Goal: Task Accomplishment & Management: Manage account settings

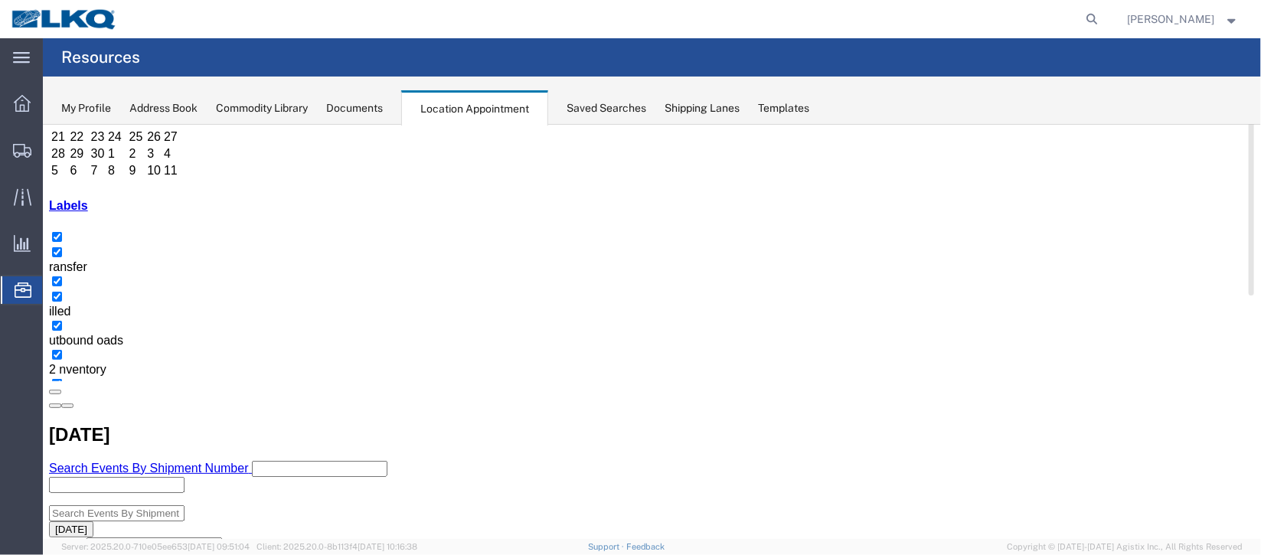
scroll to position [114, 0]
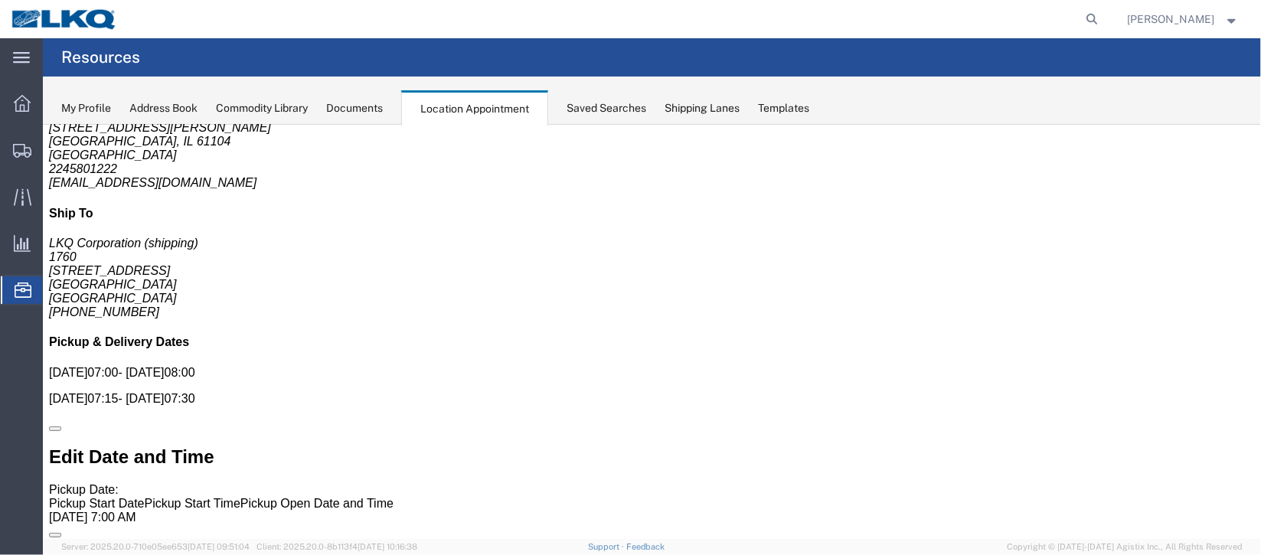
scroll to position [0, 0]
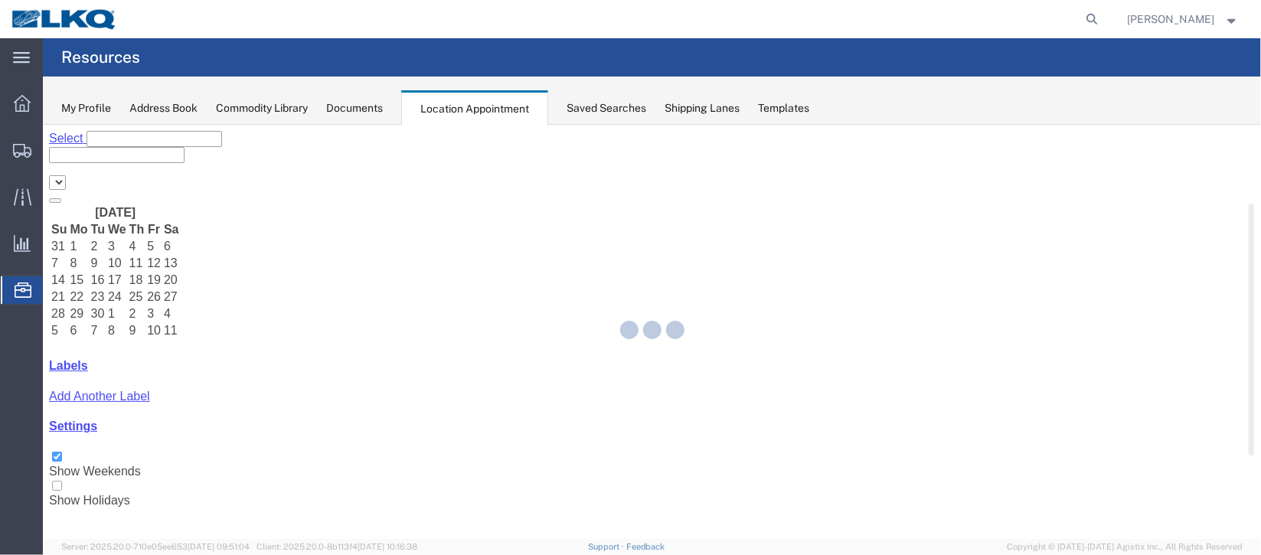
select select "27634"
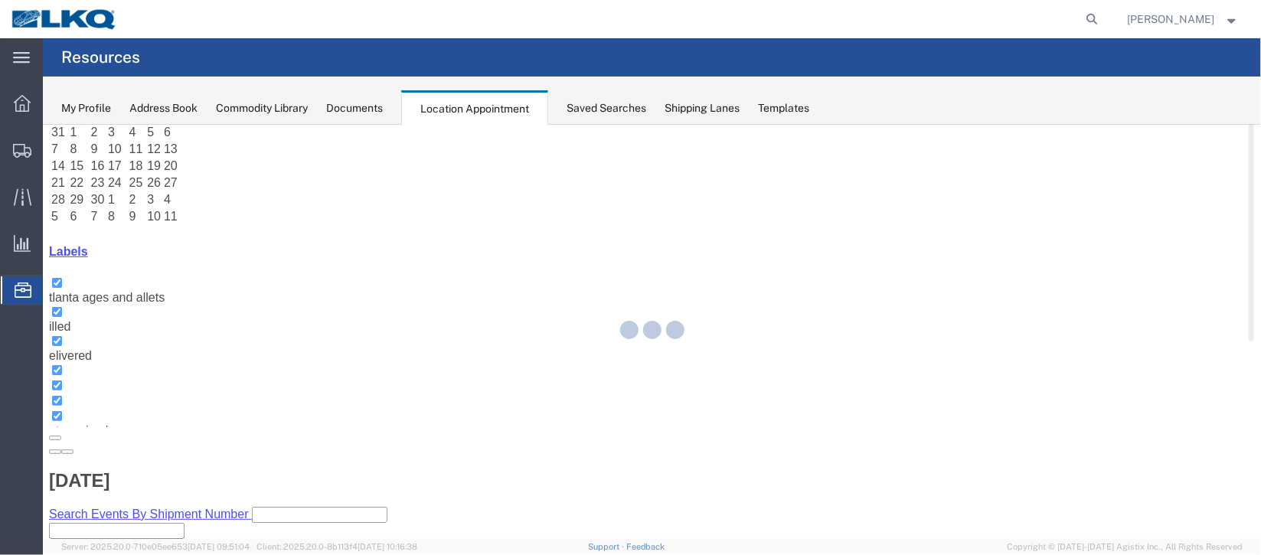
select select "1"
select select
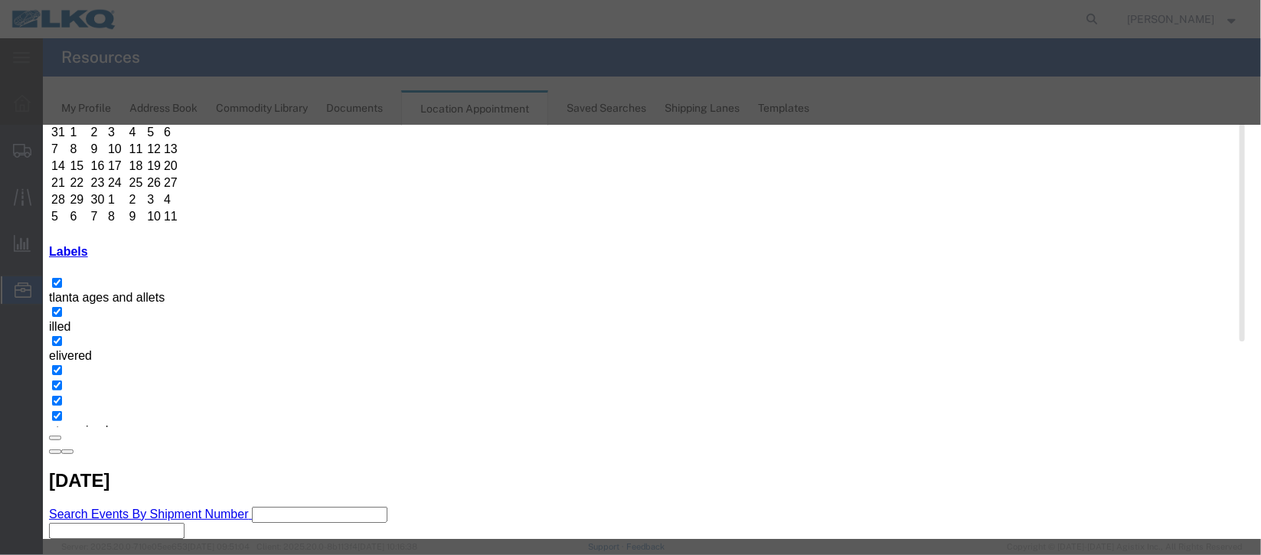
select select
type input "m"
select select "100"
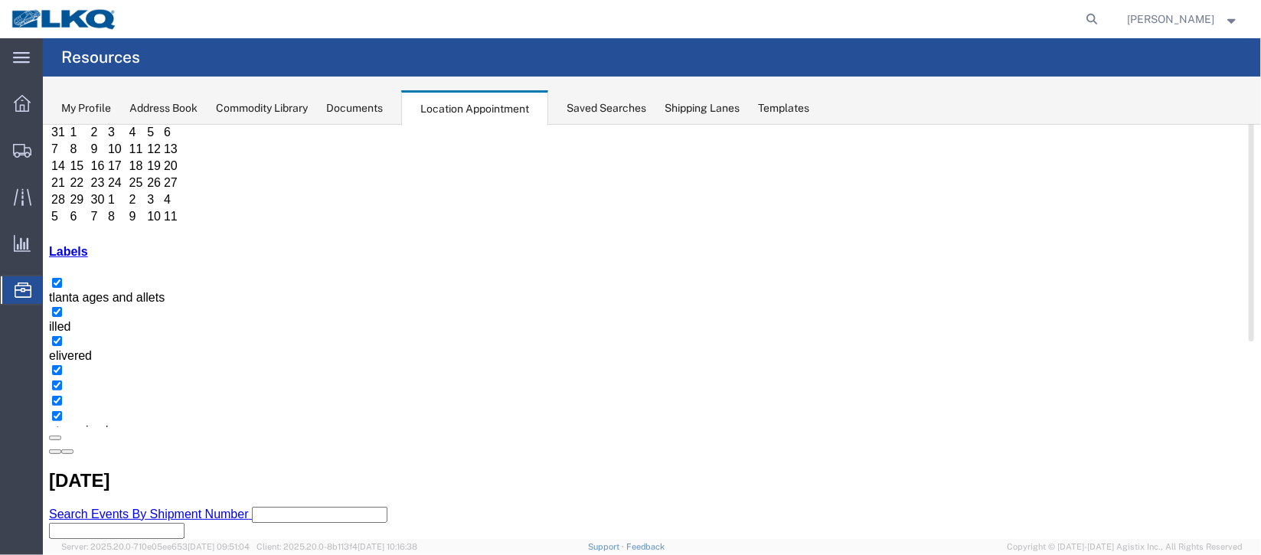
scroll to position [0, 0]
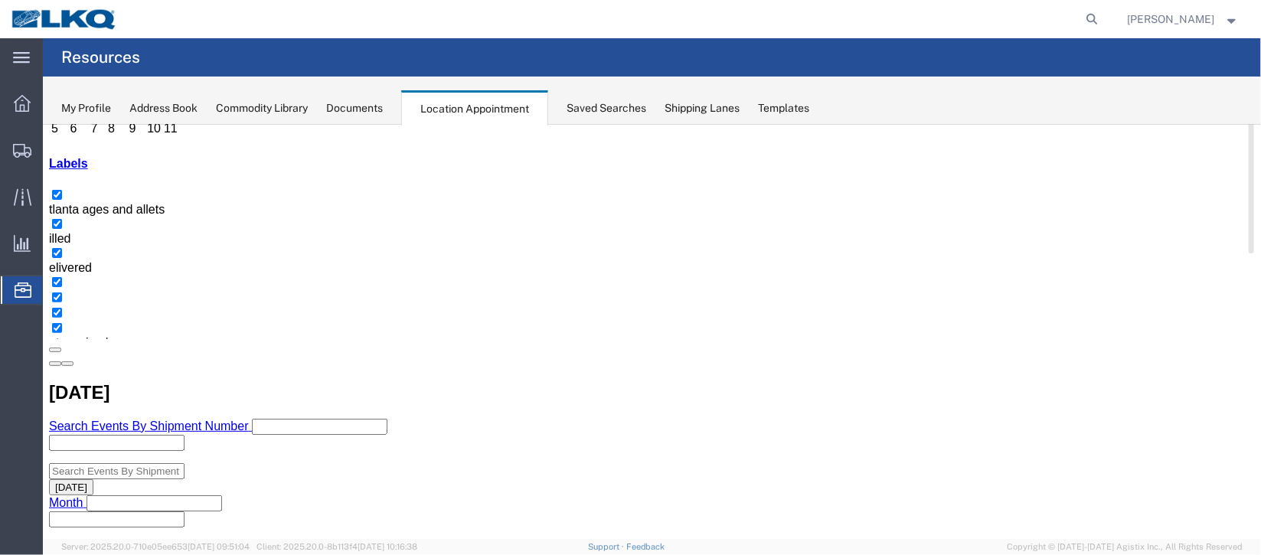
scroll to position [229, 0]
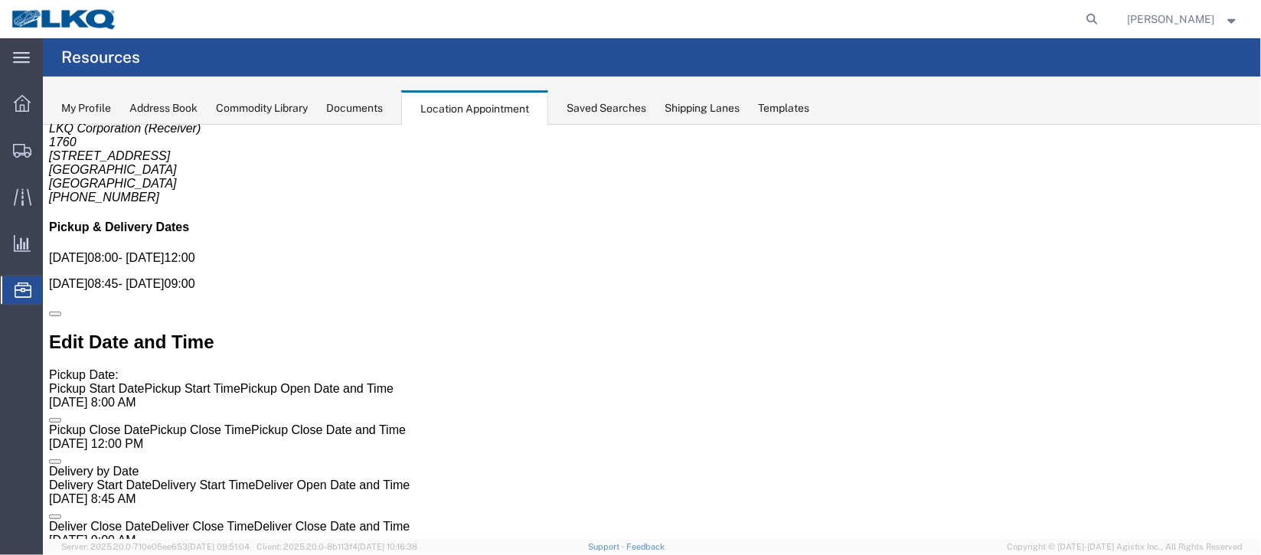
scroll to position [0, 0]
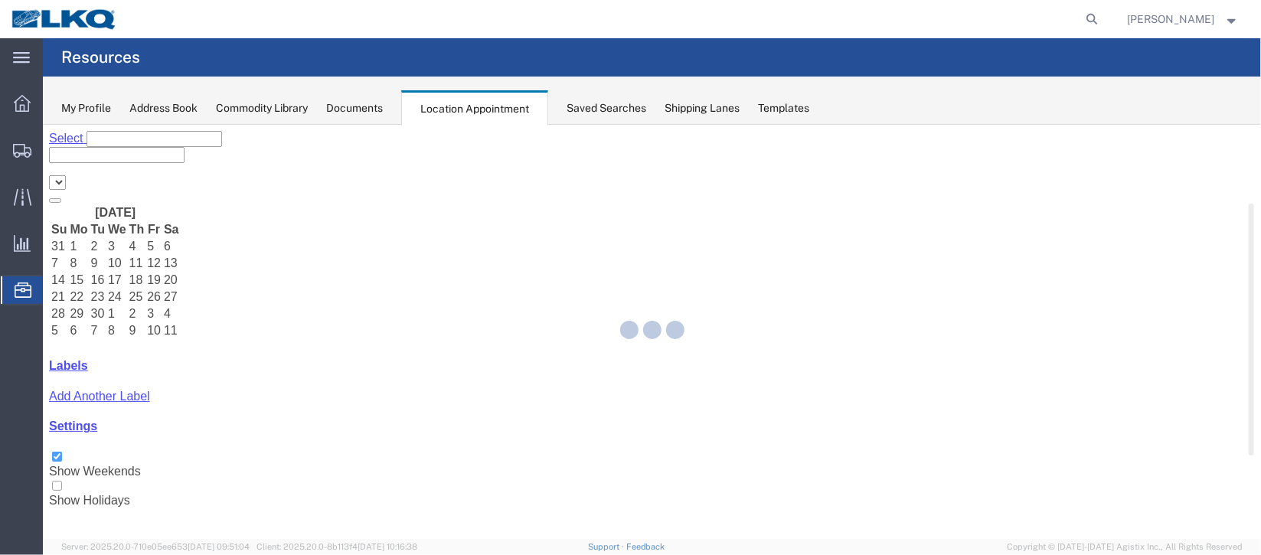
select select "27634"
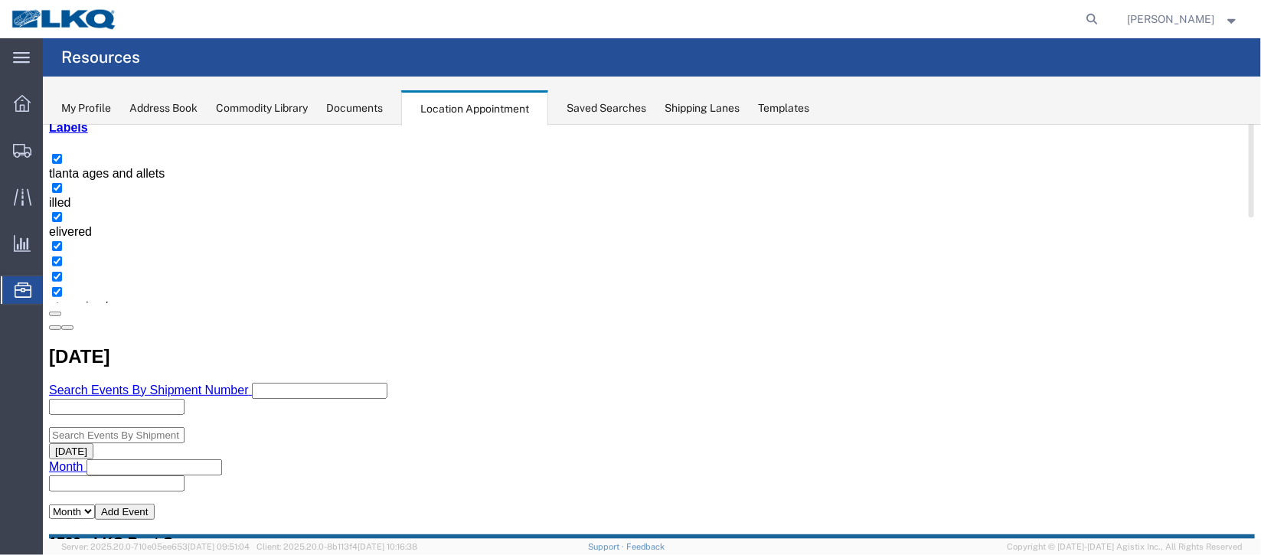
scroll to position [114, 0]
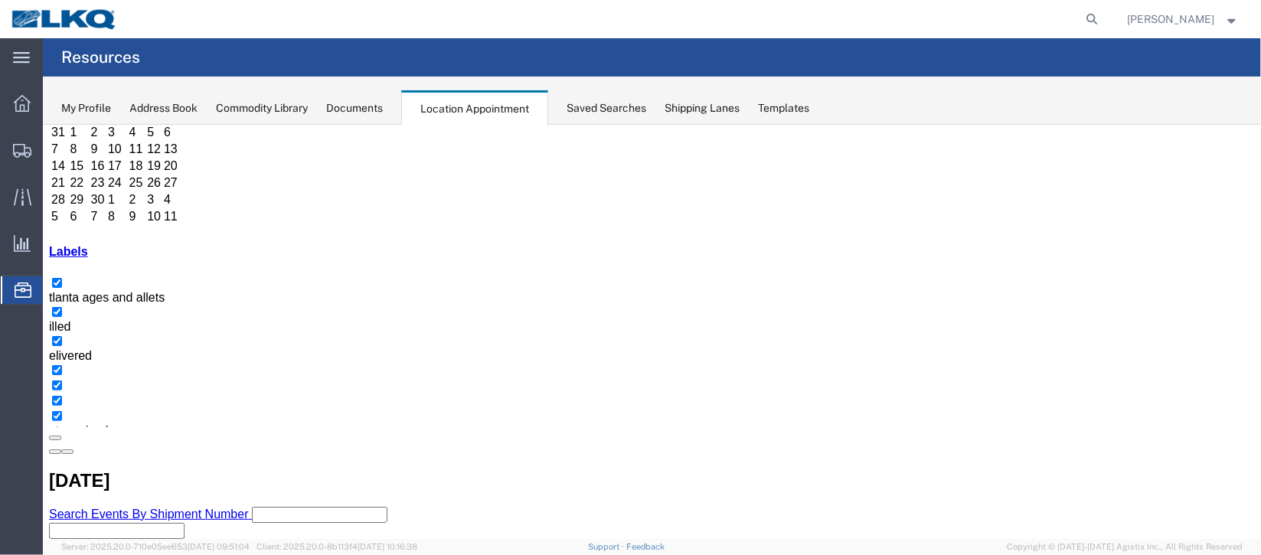
select select "1"
select select
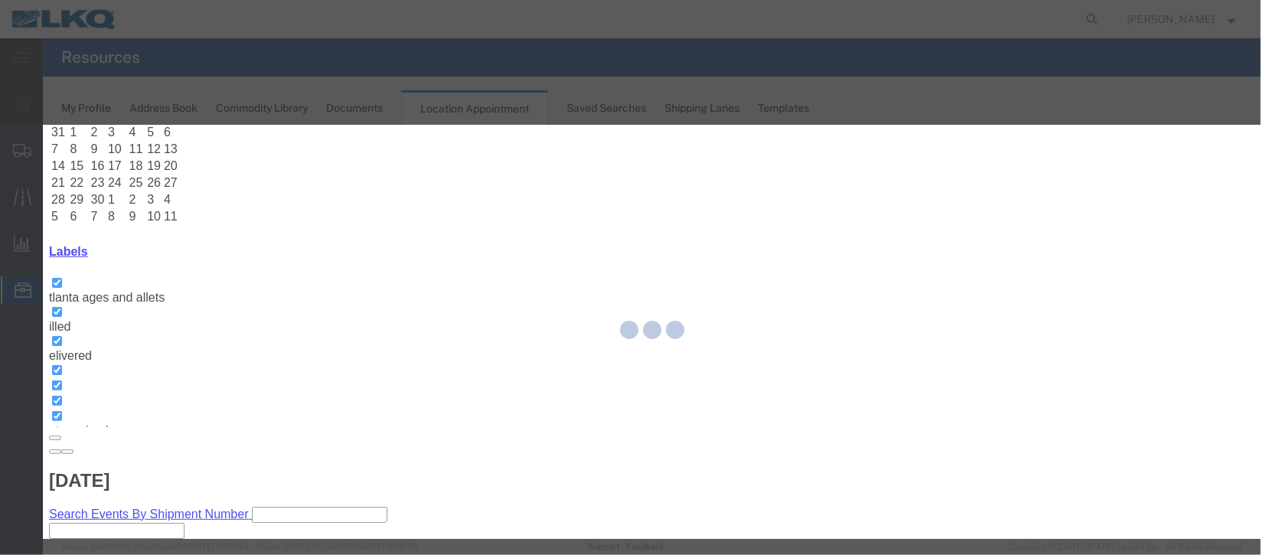
select select
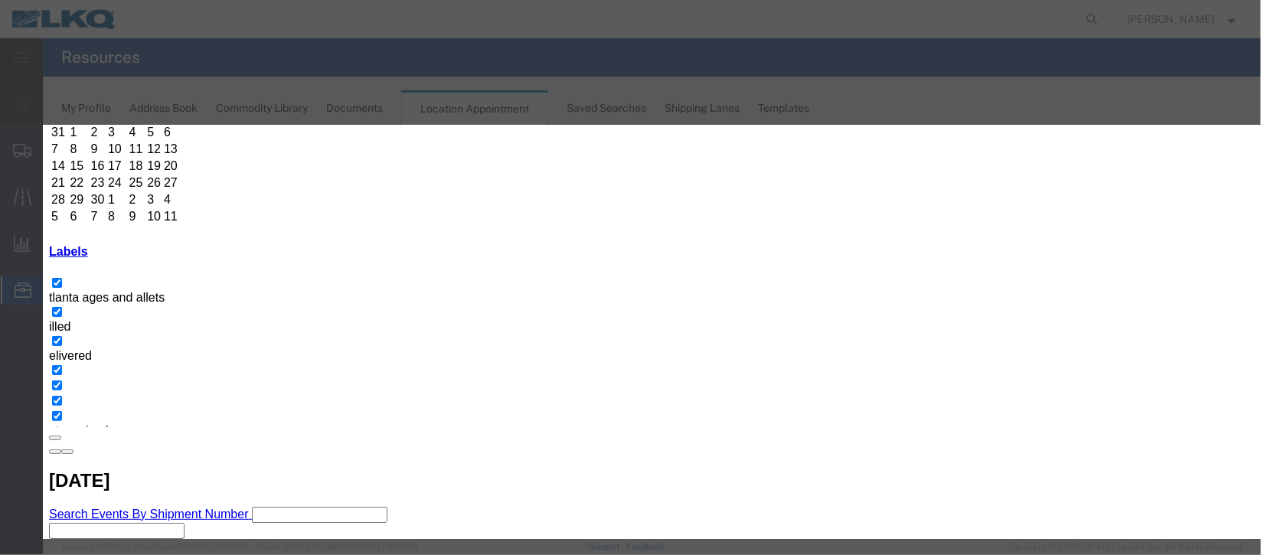
scroll to position [195, 0]
select select "40"
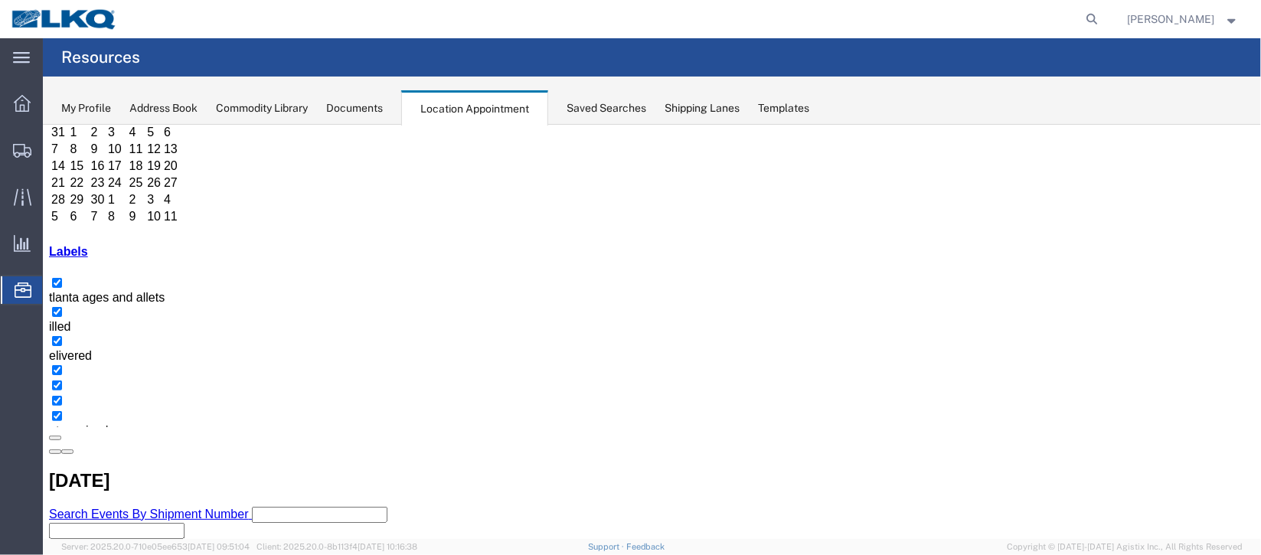
scroll to position [0, 0]
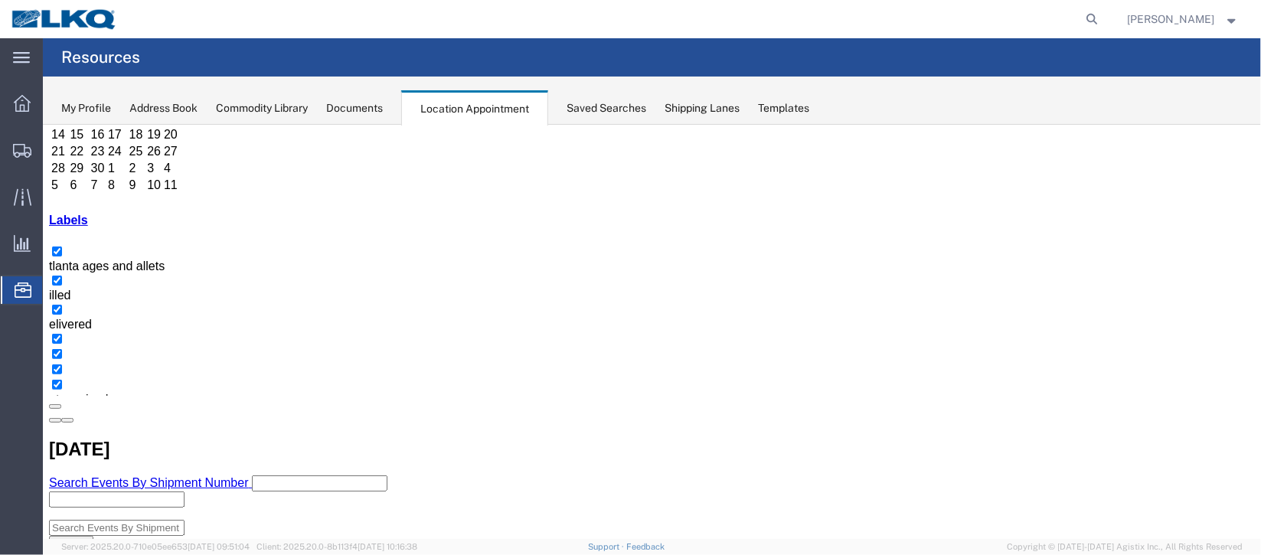
scroll to position [114, 0]
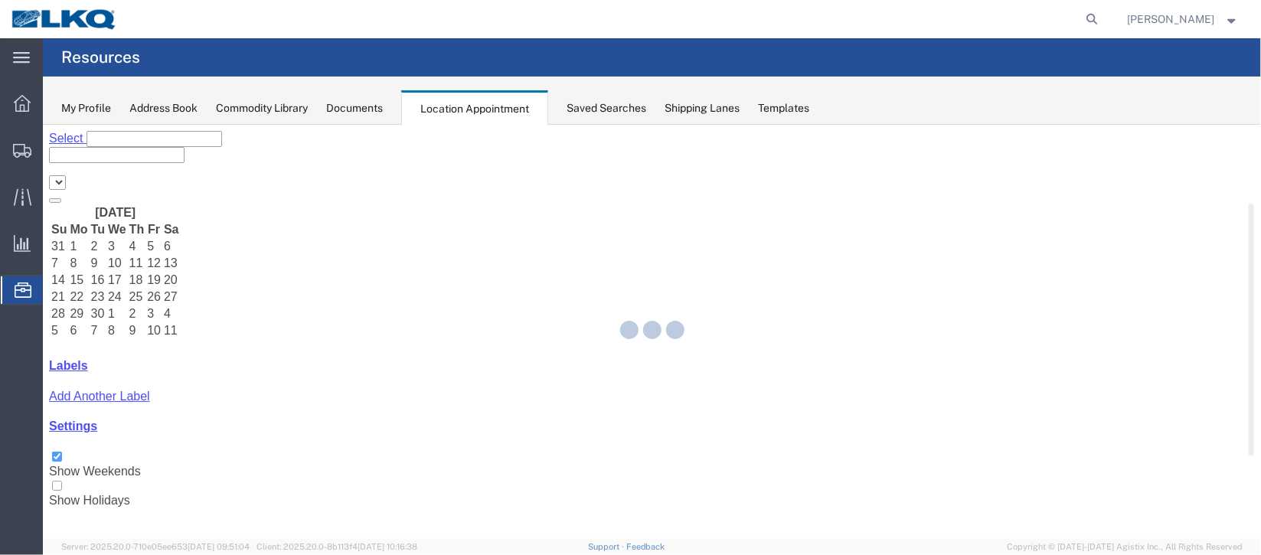
select select "27634"
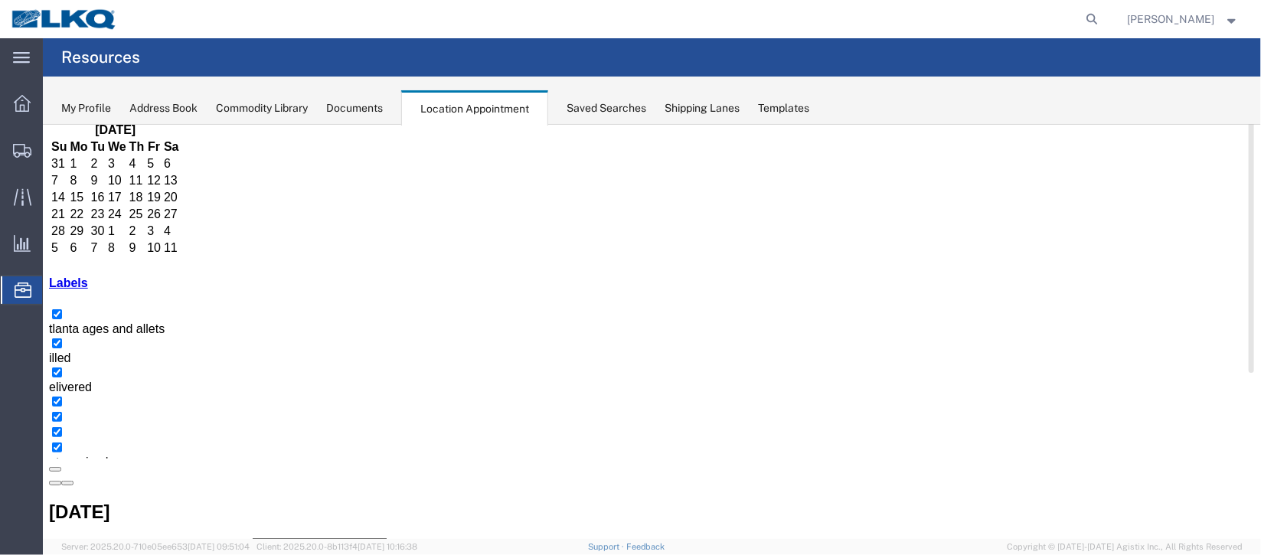
scroll to position [114, 0]
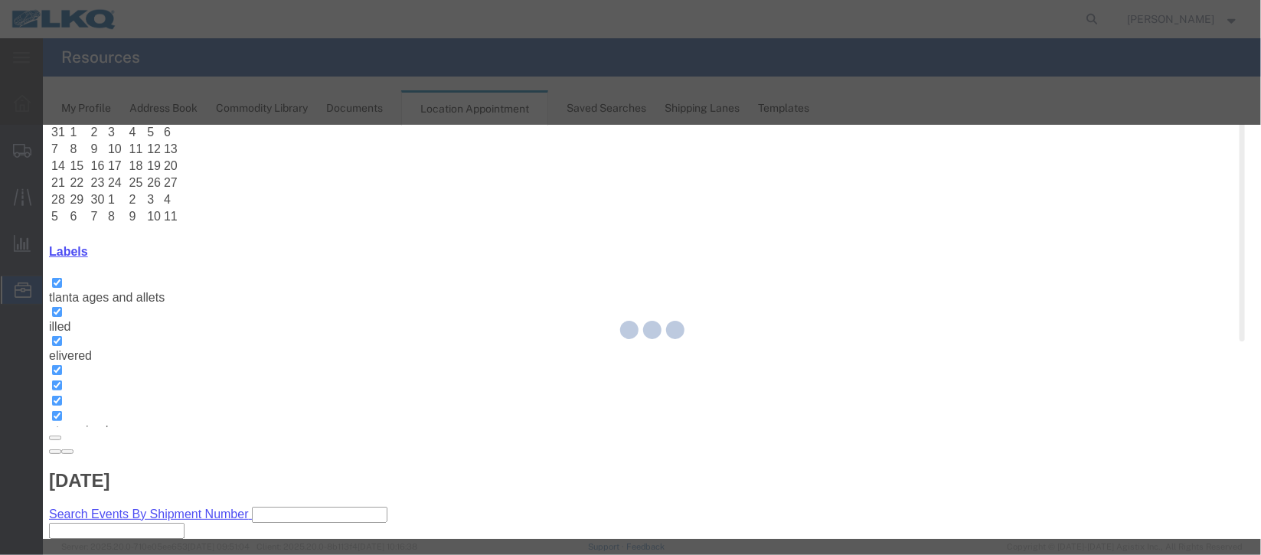
select select
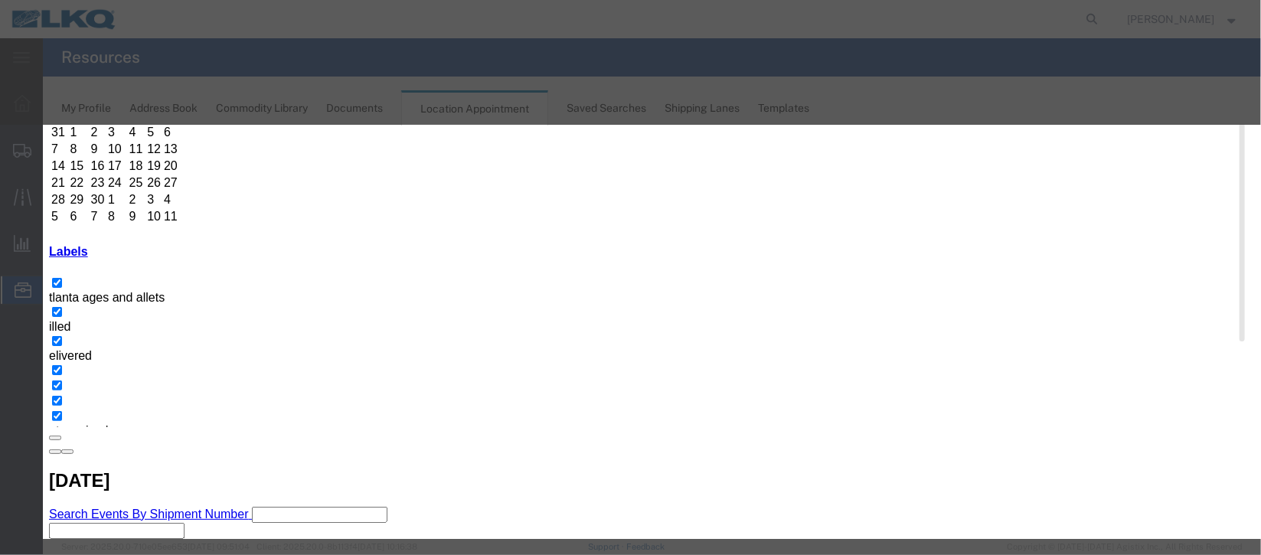
scroll to position [195, 0]
select select
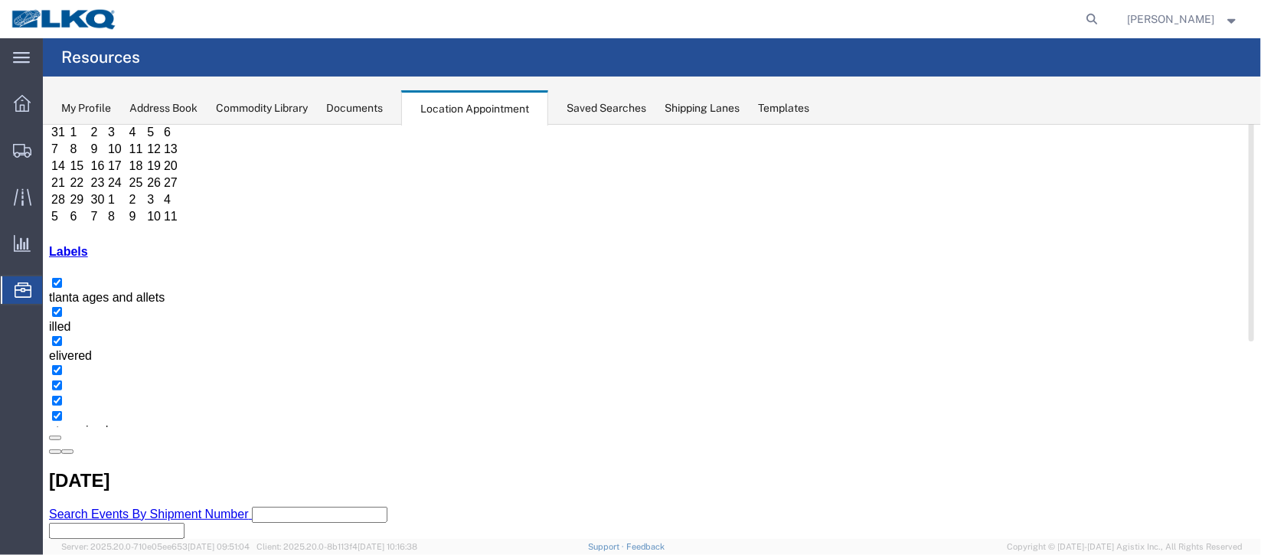
scroll to position [0, 0]
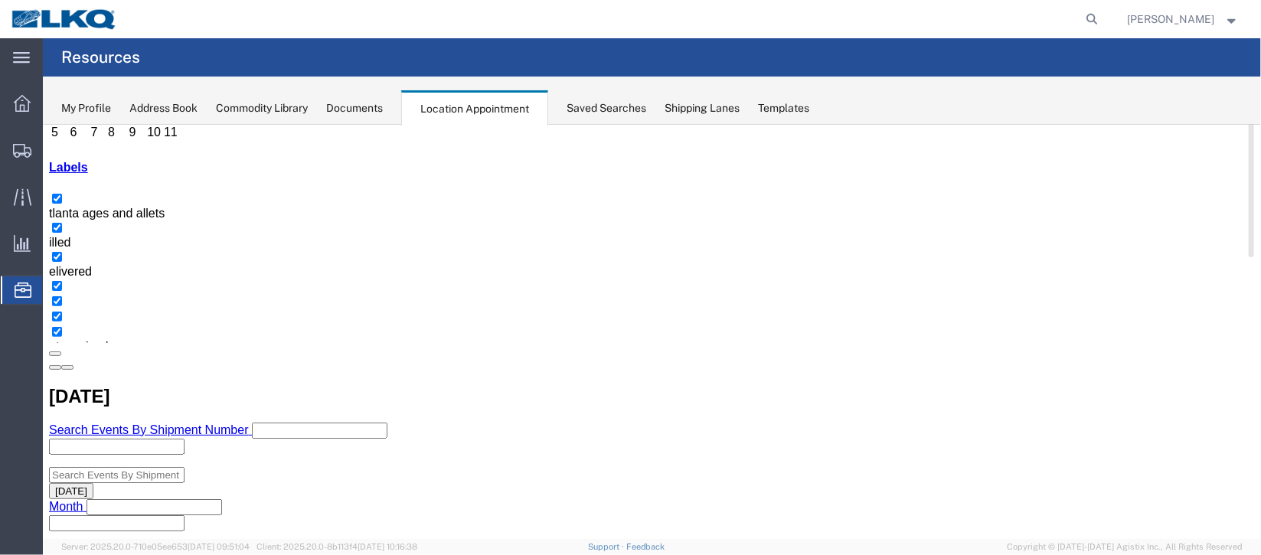
scroll to position [229, 0]
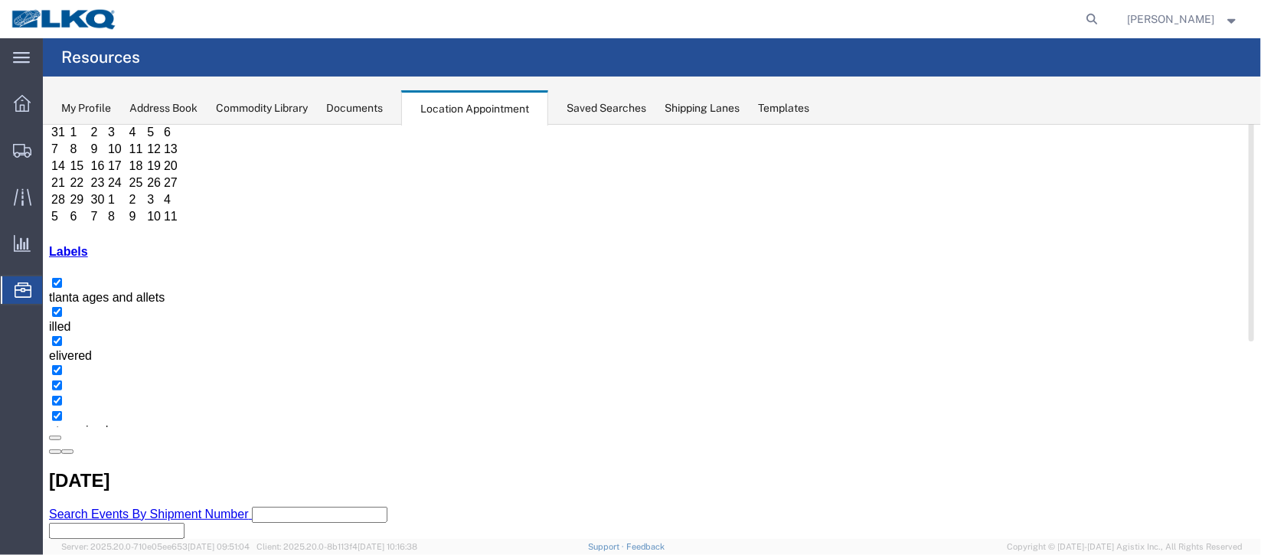
select select "1"
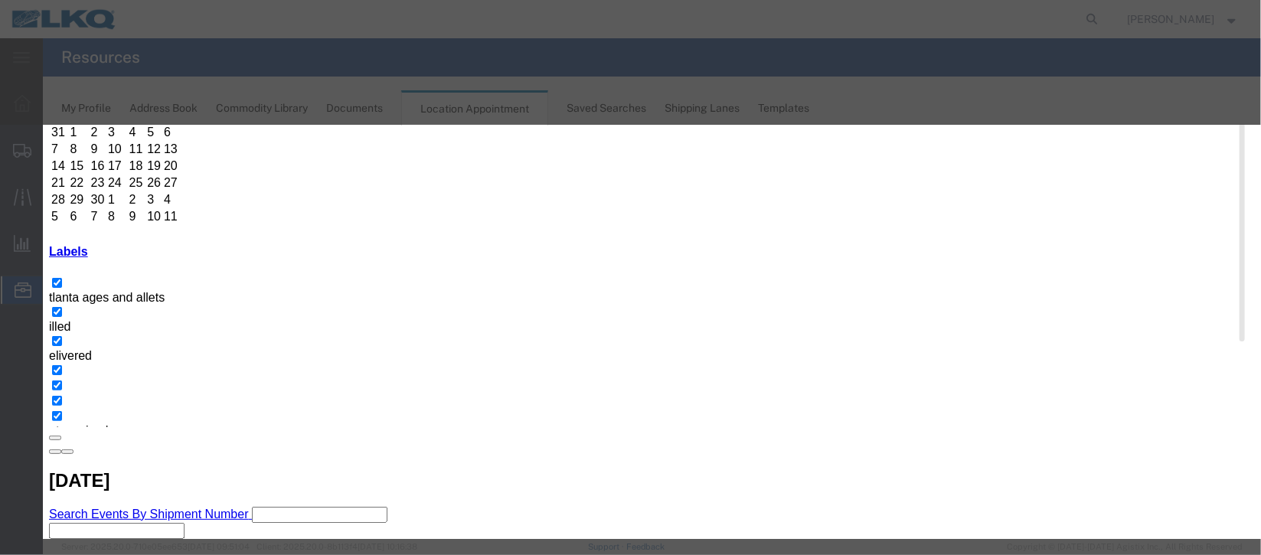
scroll to position [188, 0]
select select "40"
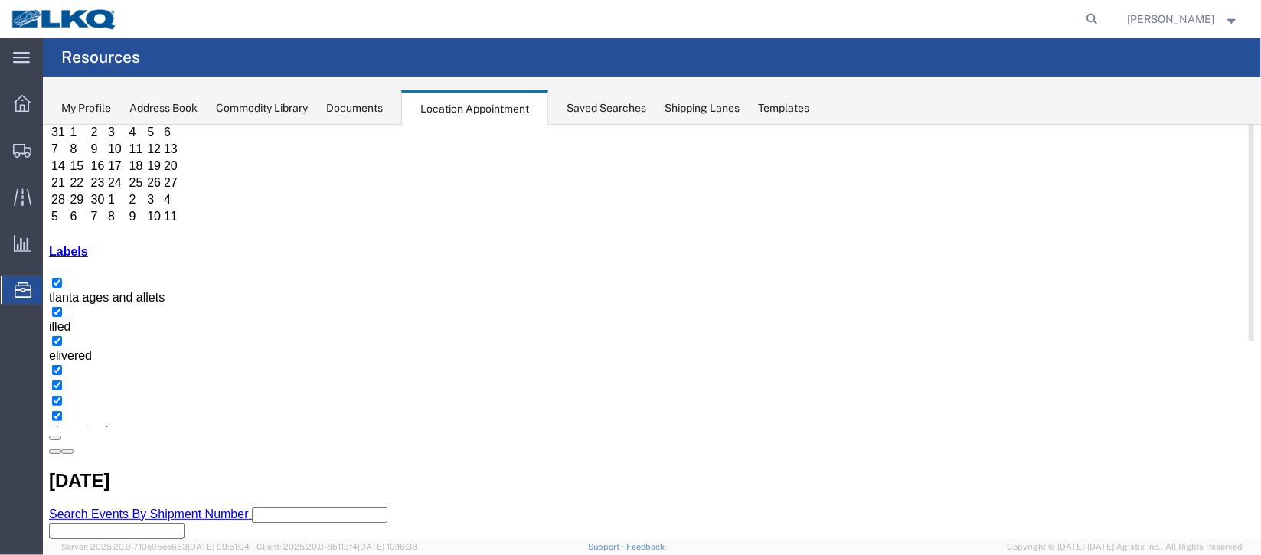
scroll to position [0, 0]
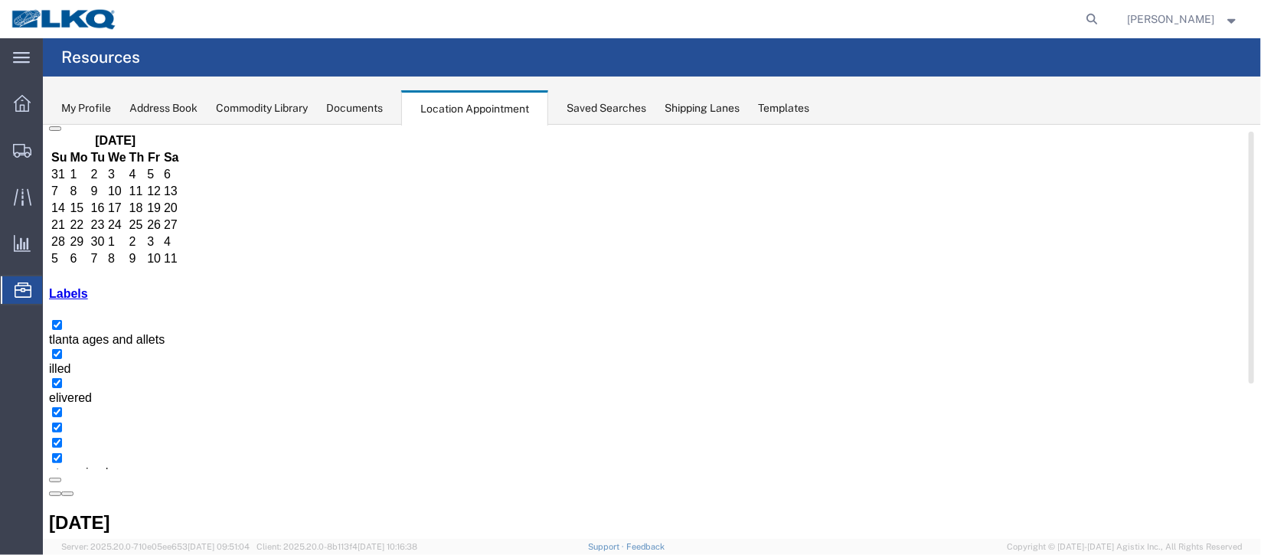
scroll to position [114, 0]
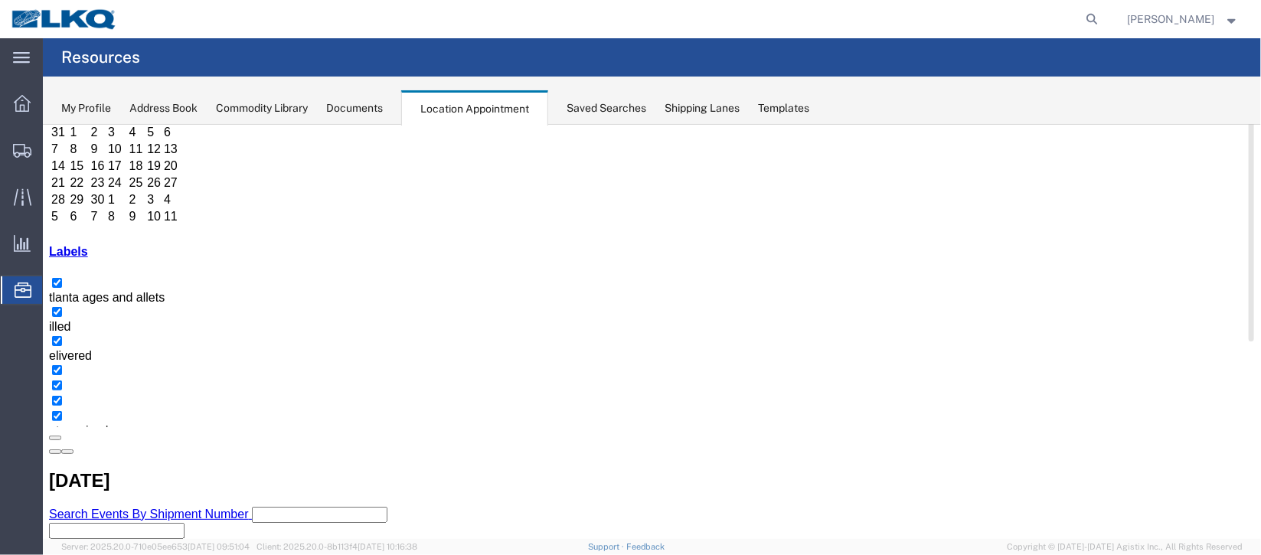
select select "1"
select select
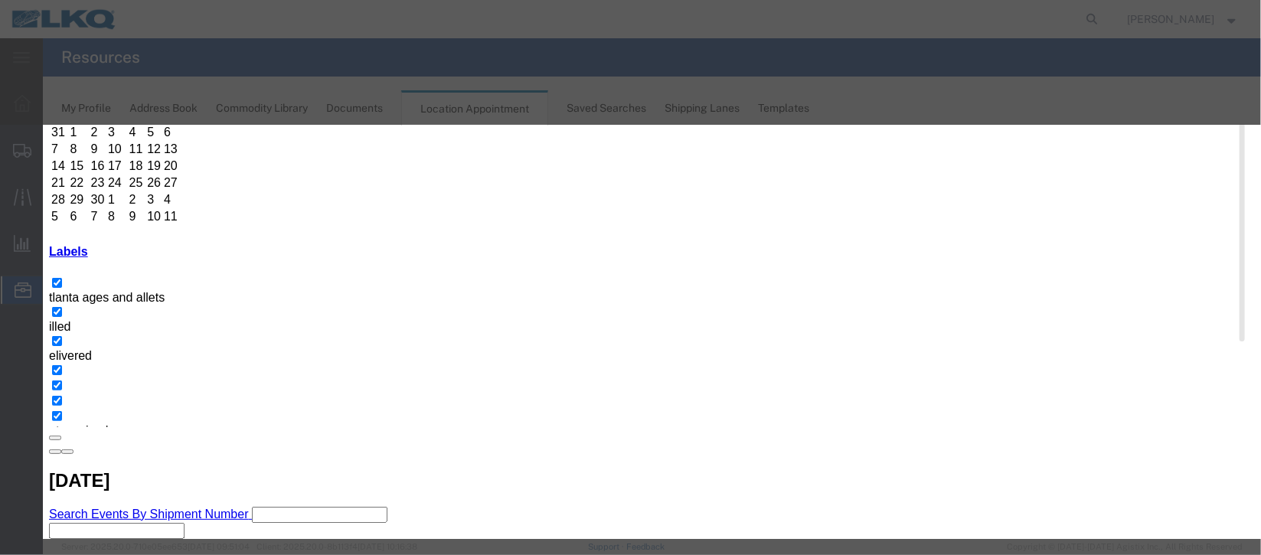
select select
select select "40"
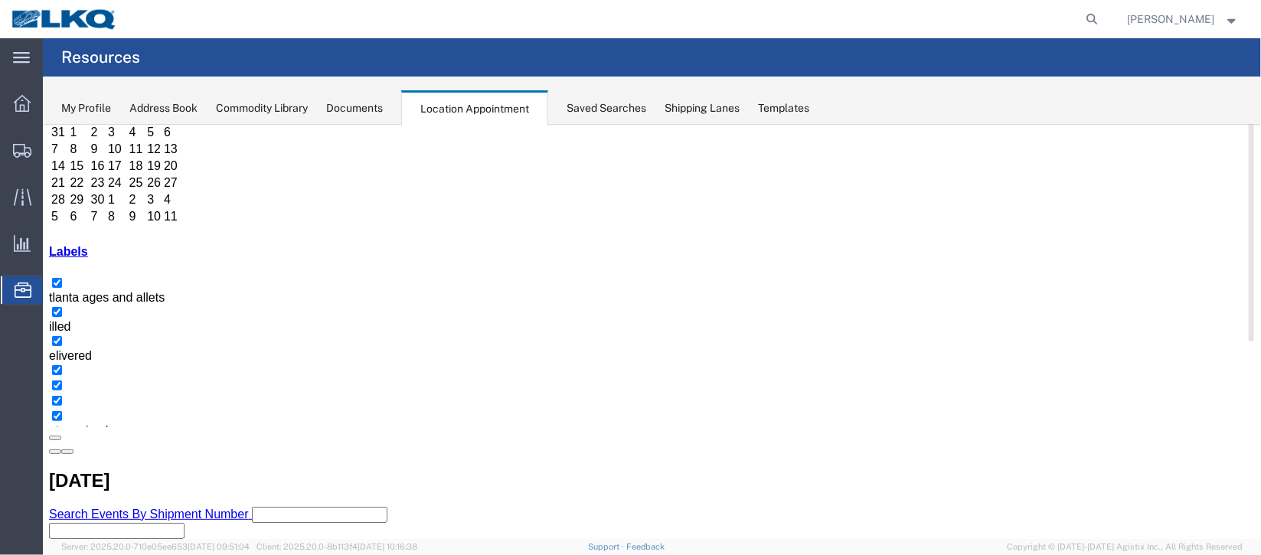
scroll to position [0, 0]
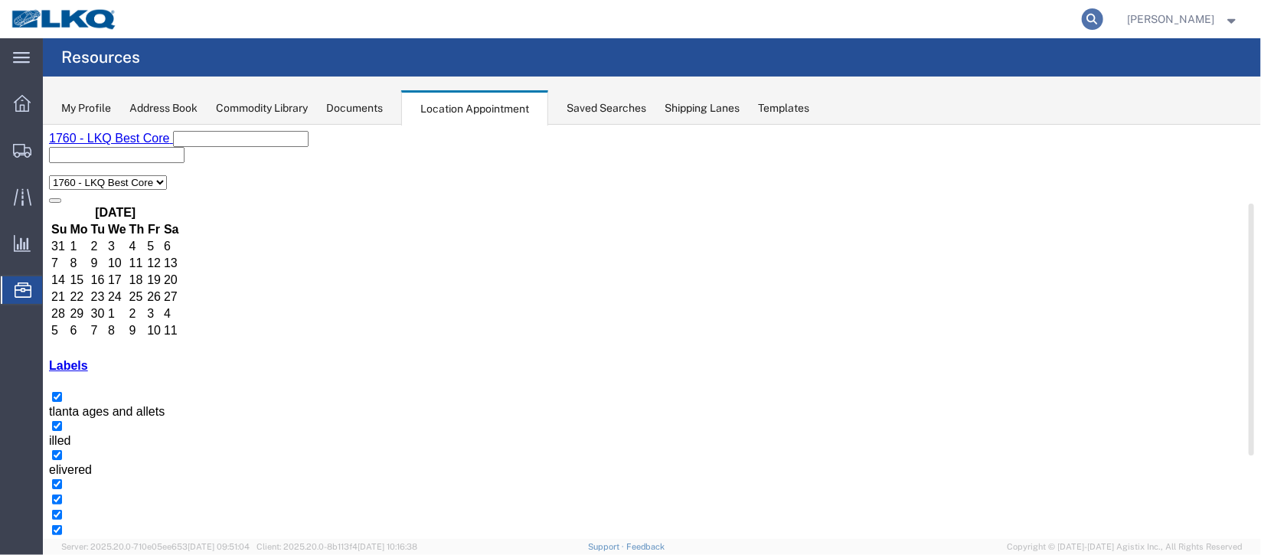
click at [1082, 21] on icon at bounding box center [1092, 18] width 21 height 21
click at [721, 21] on input "search" at bounding box center [849, 19] width 466 height 37
type input "56607106"
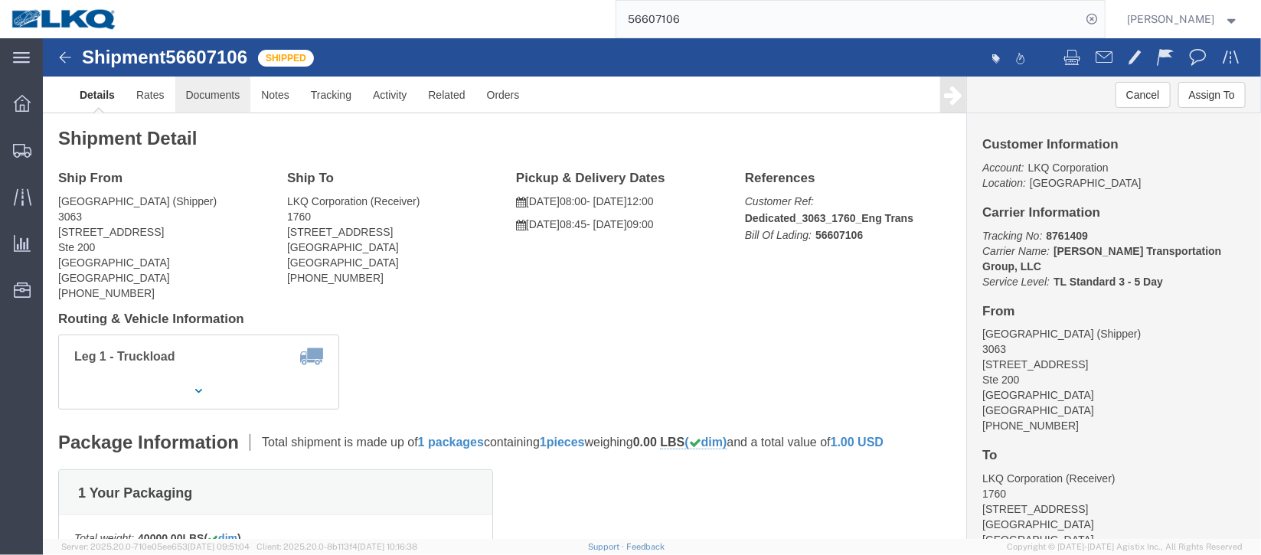
click link "Documents"
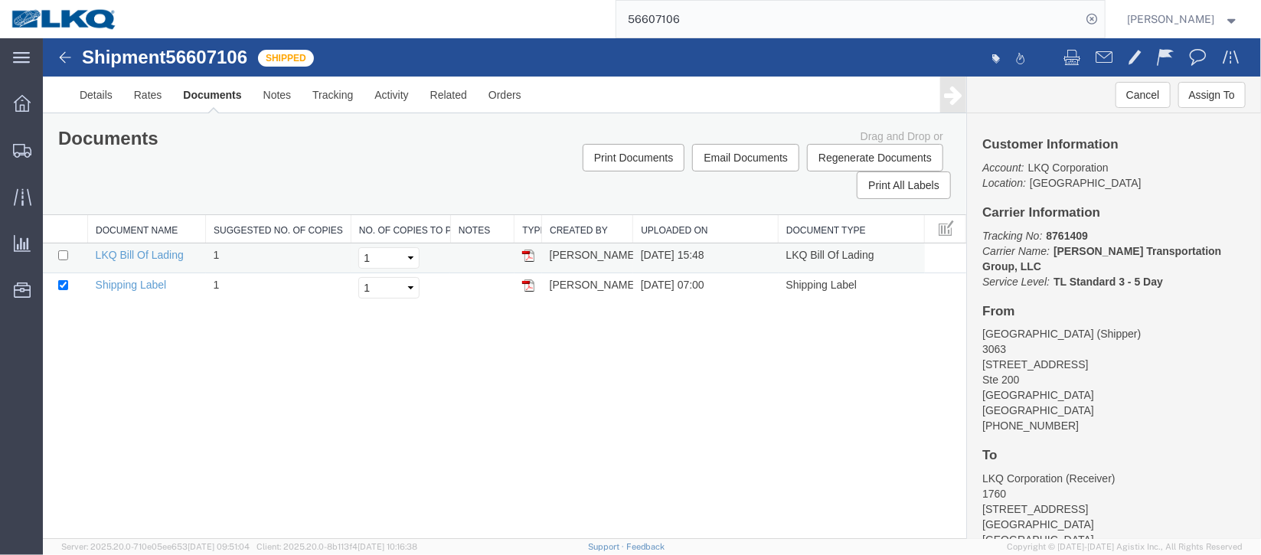
click at [522, 258] on img at bounding box center [527, 255] width 12 height 12
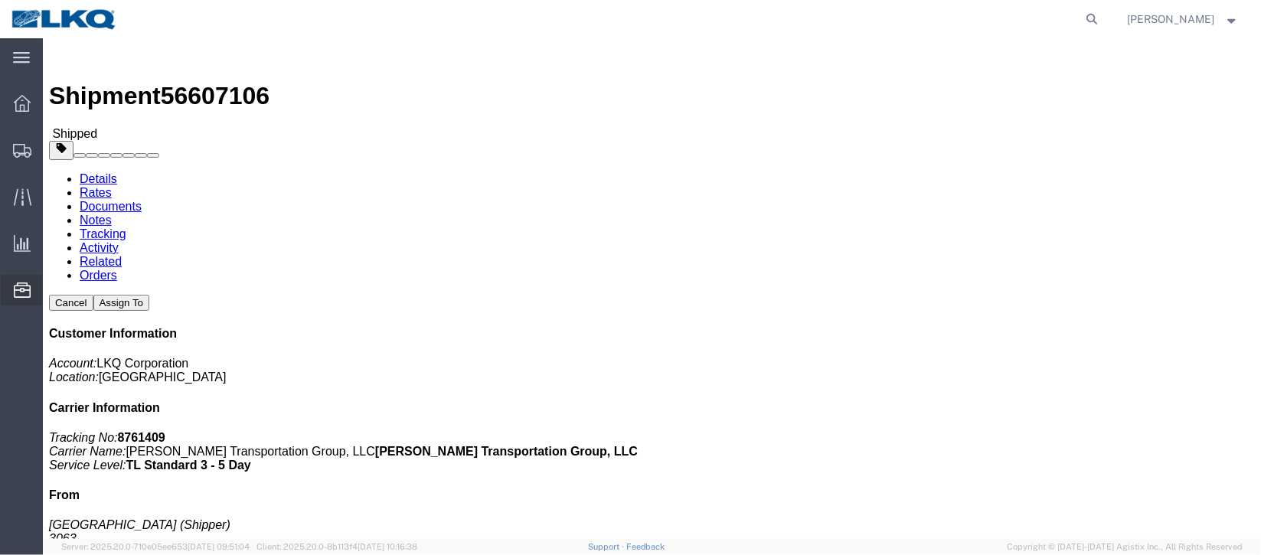
click at [0, 0] on span "Location Appointment" at bounding box center [0, 0] width 0 height 0
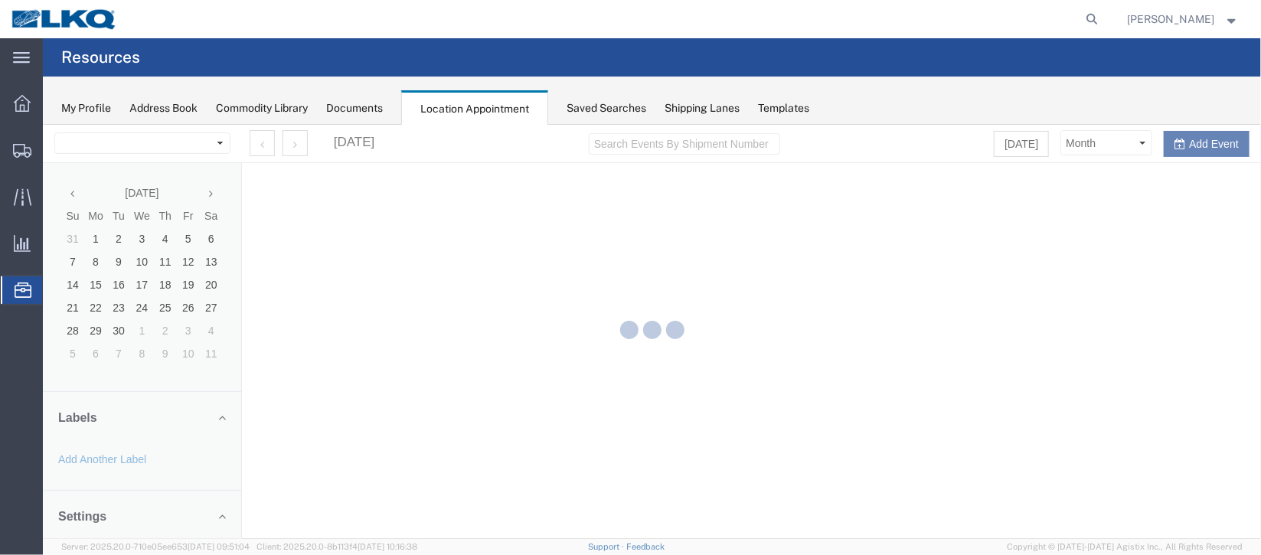
select select "27634"
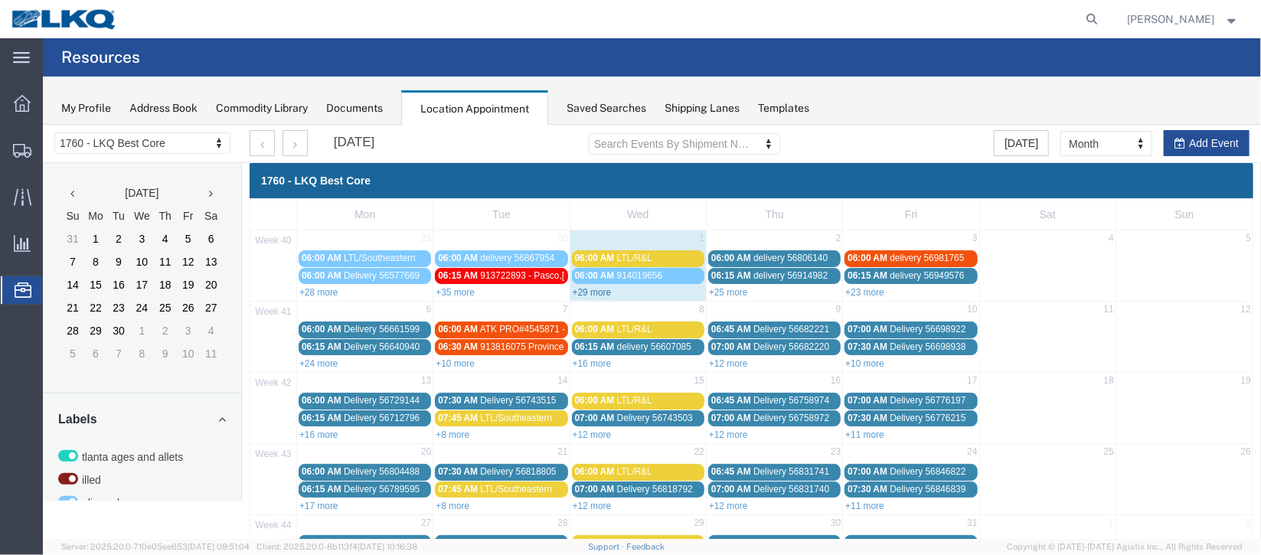
click at [590, 288] on link "+29 more" at bounding box center [591, 291] width 39 height 11
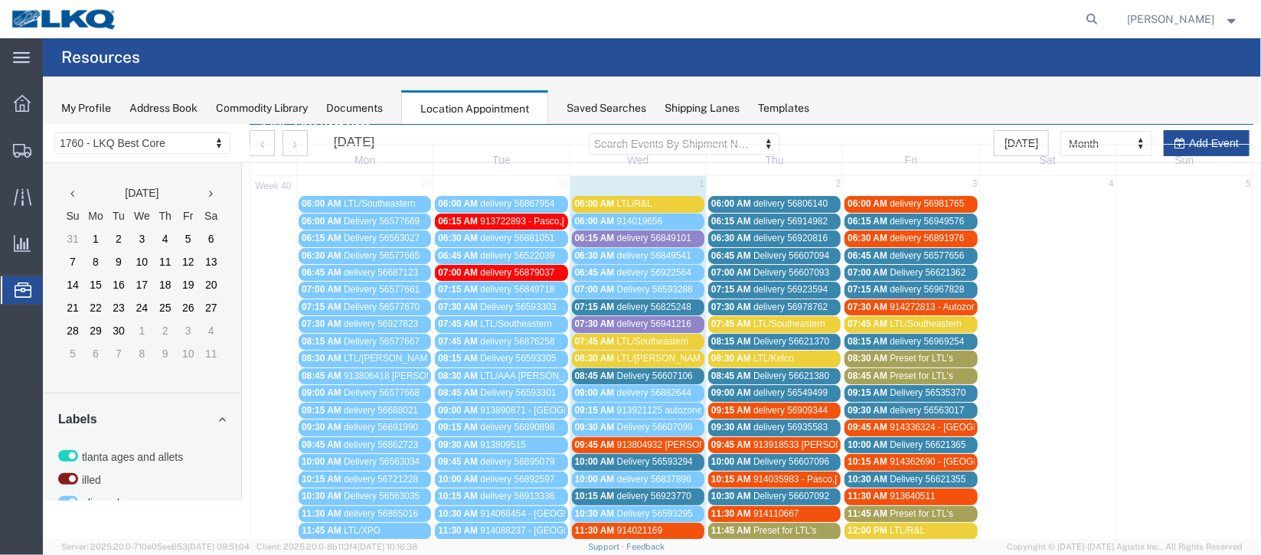
scroll to position [114, 0]
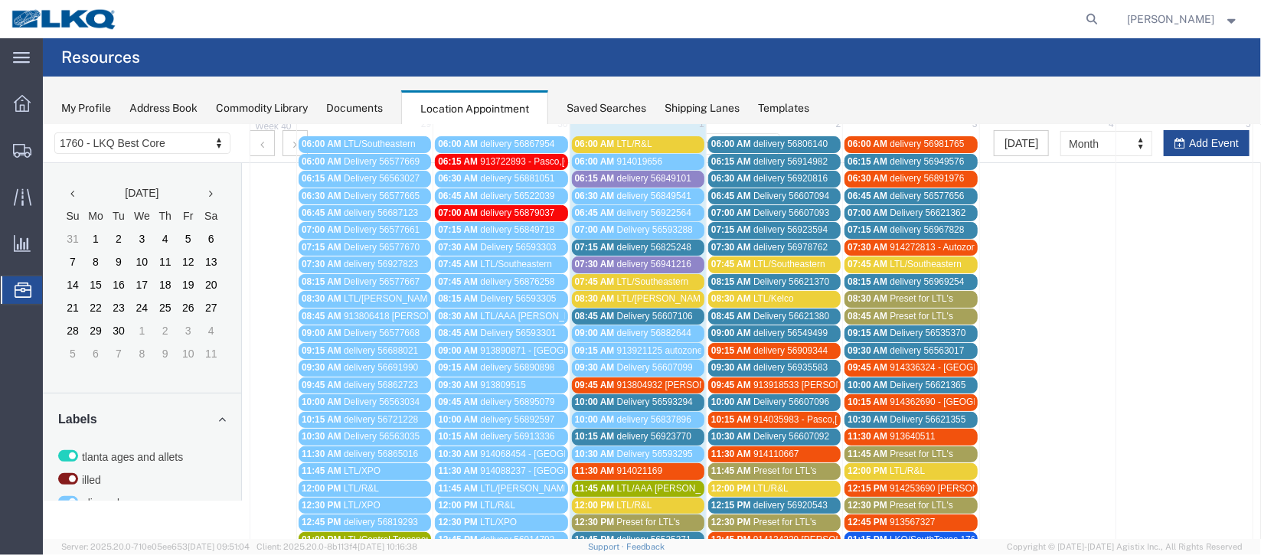
click at [629, 313] on span "Delivery 56607106" at bounding box center [654, 315] width 76 height 11
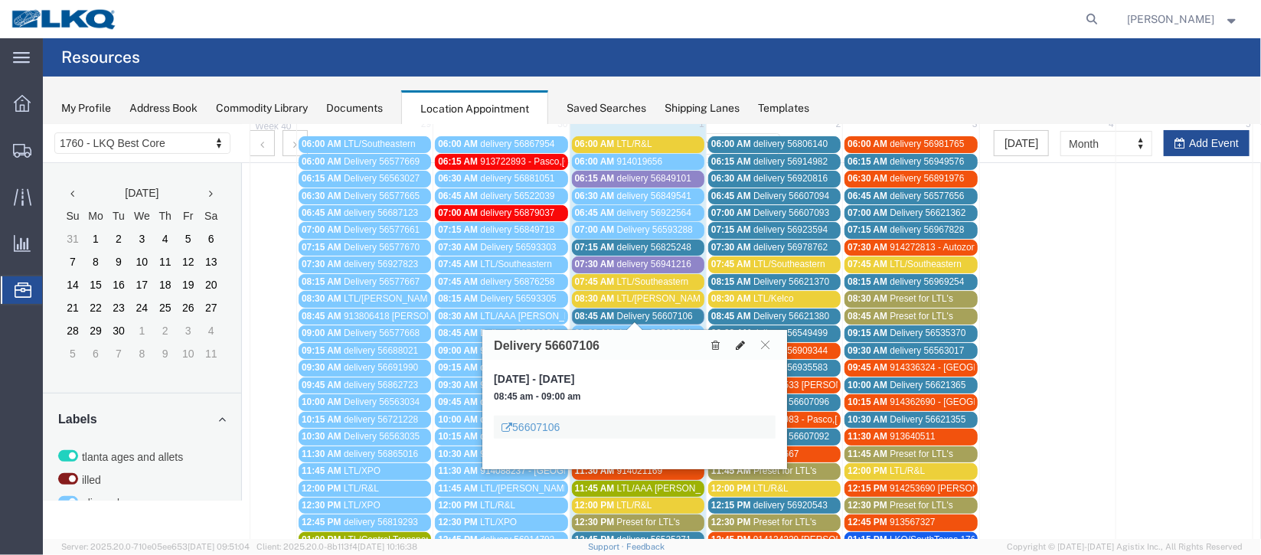
click at [738, 346] on icon at bounding box center [739, 344] width 9 height 11
select select "1"
select select
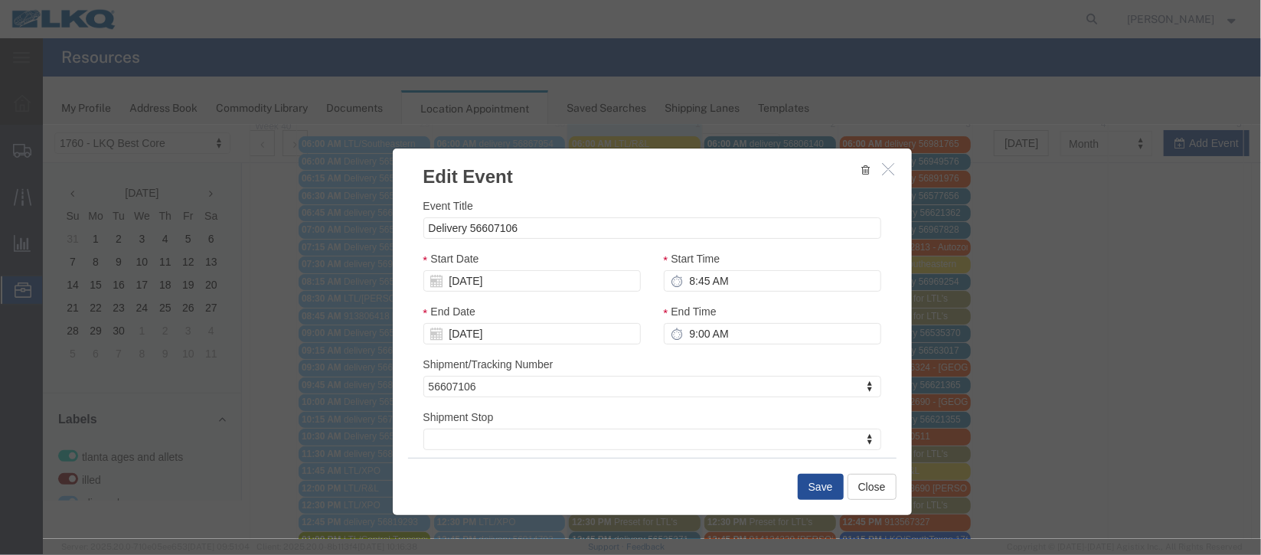
select select
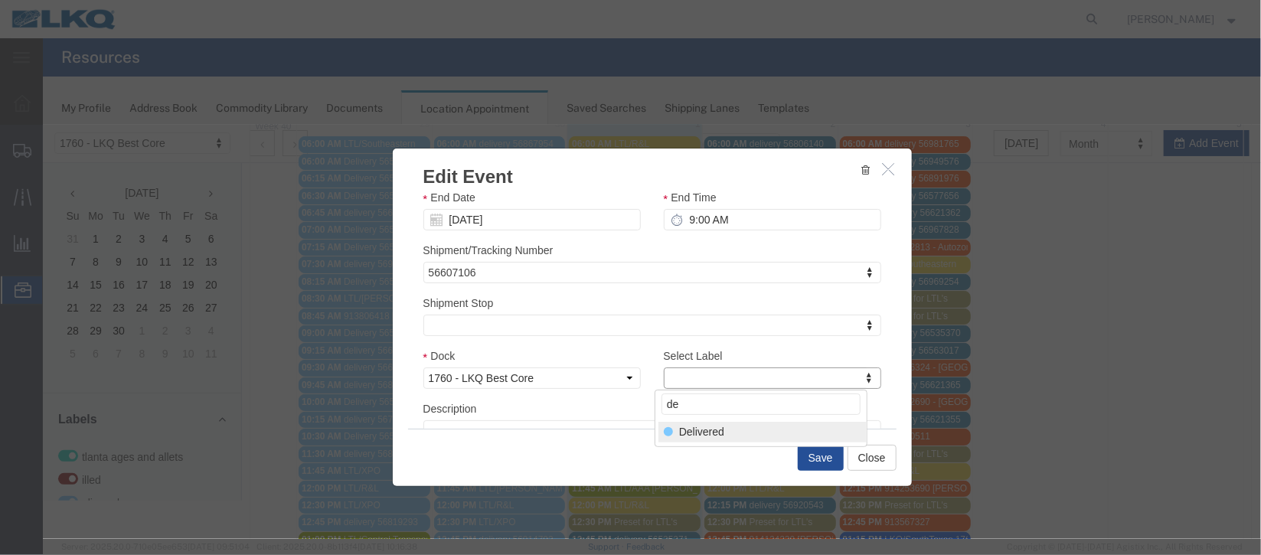
type input "de"
select select "40"
click at [815, 469] on button "Save" at bounding box center [820, 457] width 46 height 26
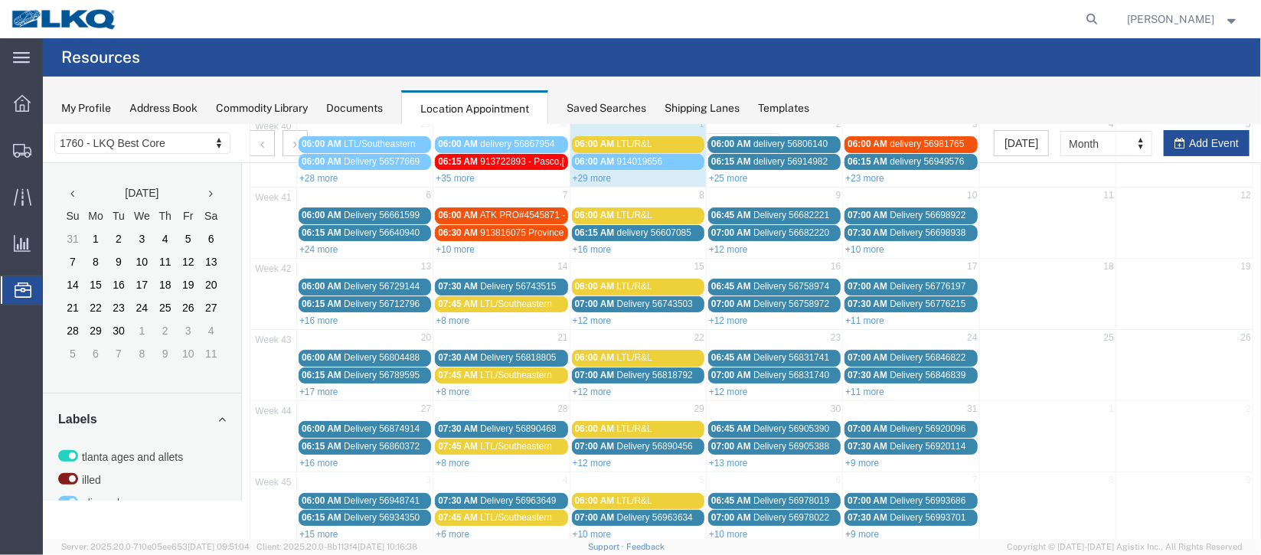
scroll to position [0, 0]
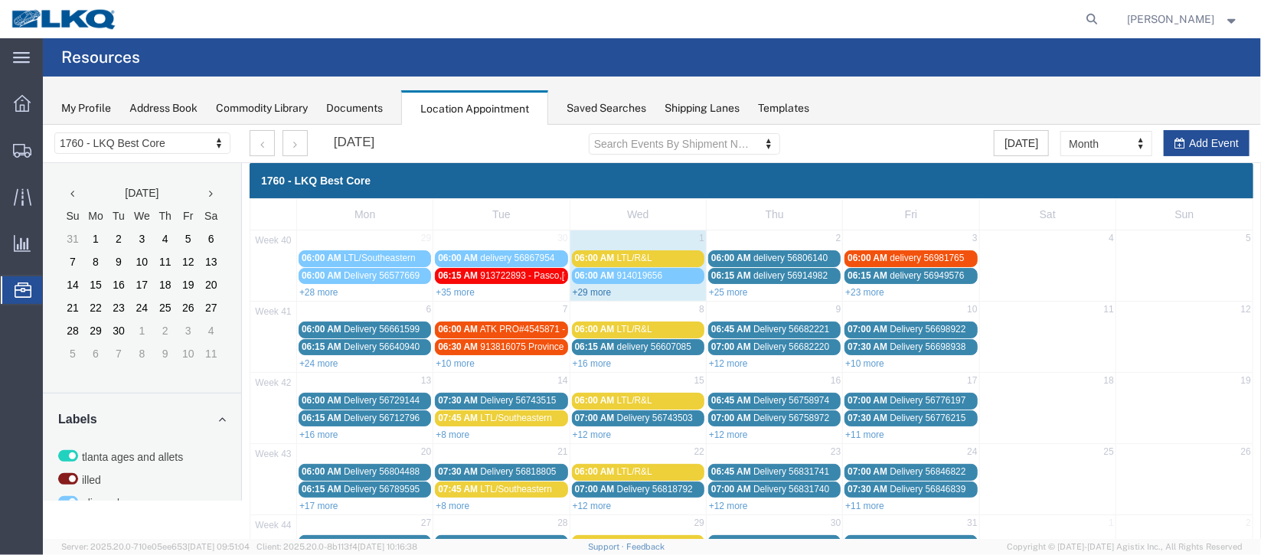
click at [572, 286] on link "+29 more" at bounding box center [591, 291] width 39 height 11
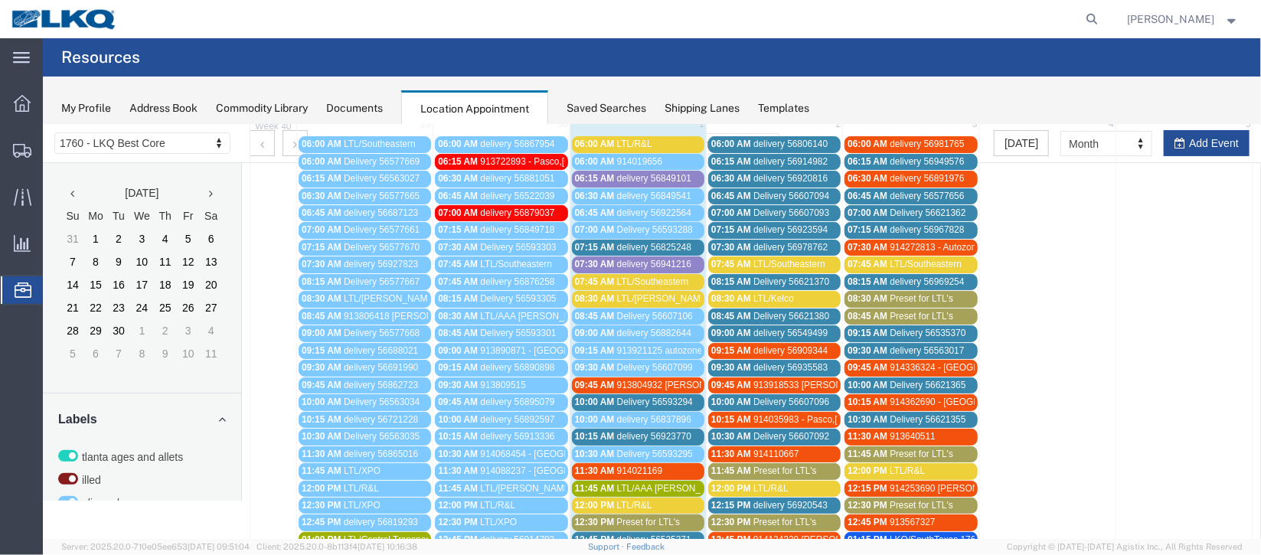
scroll to position [229, 0]
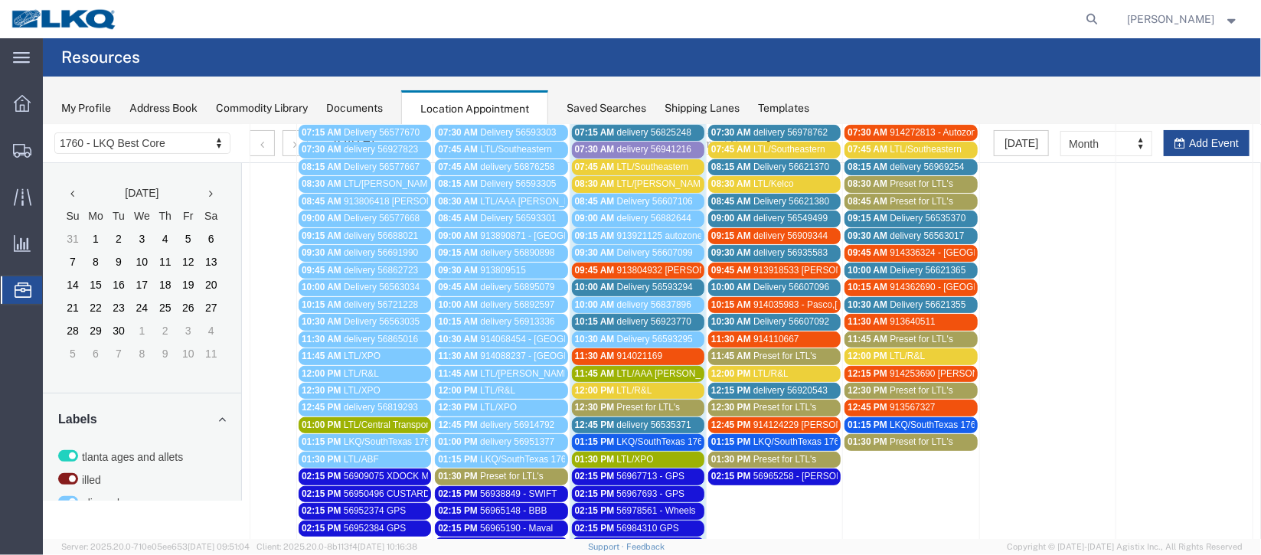
click at [644, 281] on span "Delivery 56593294" at bounding box center [654, 286] width 76 height 11
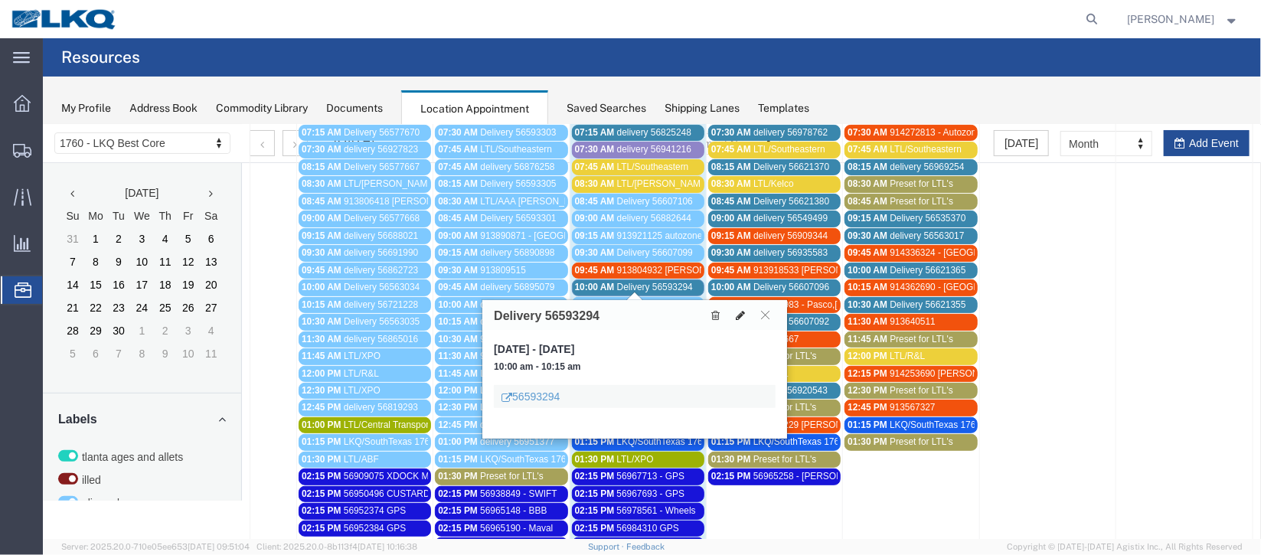
click at [737, 310] on icon at bounding box center [739, 314] width 9 height 11
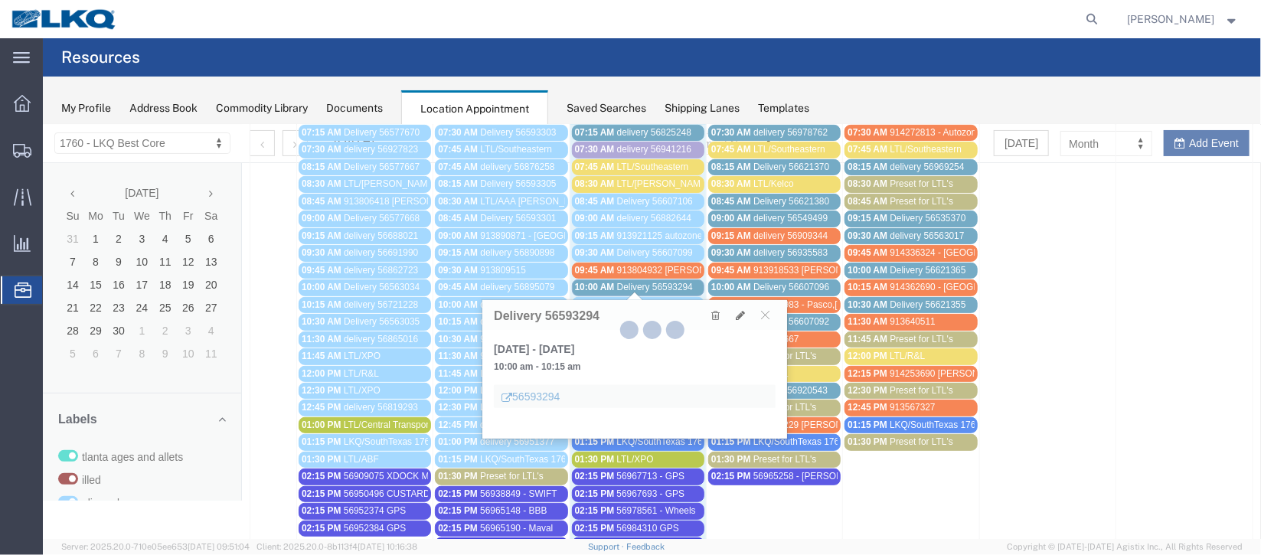
select select "100"
select select "1"
select select
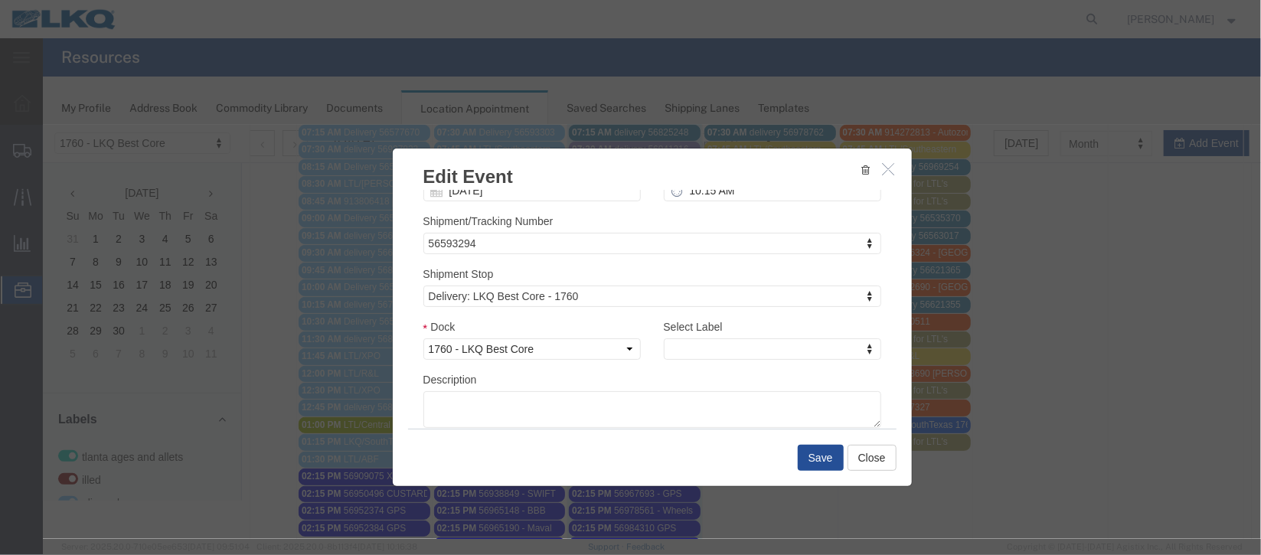
scroll to position [195, 0]
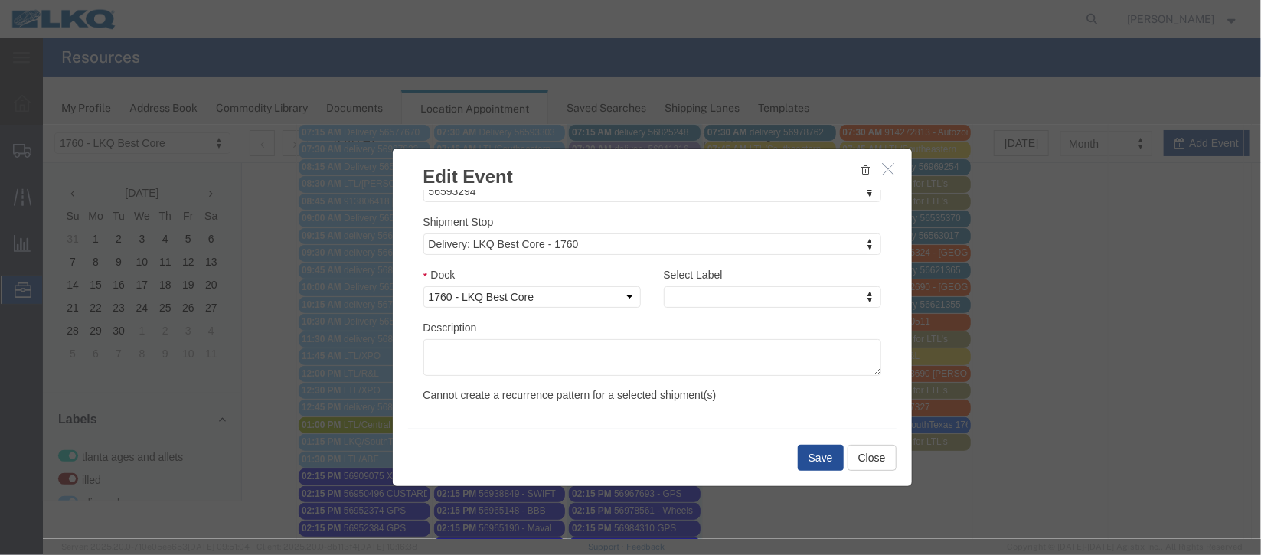
click at [736, 284] on div "Select Label Select Label Select Label Atlanta Cages and Pallets Billed Deliver…" at bounding box center [771, 286] width 217 height 41
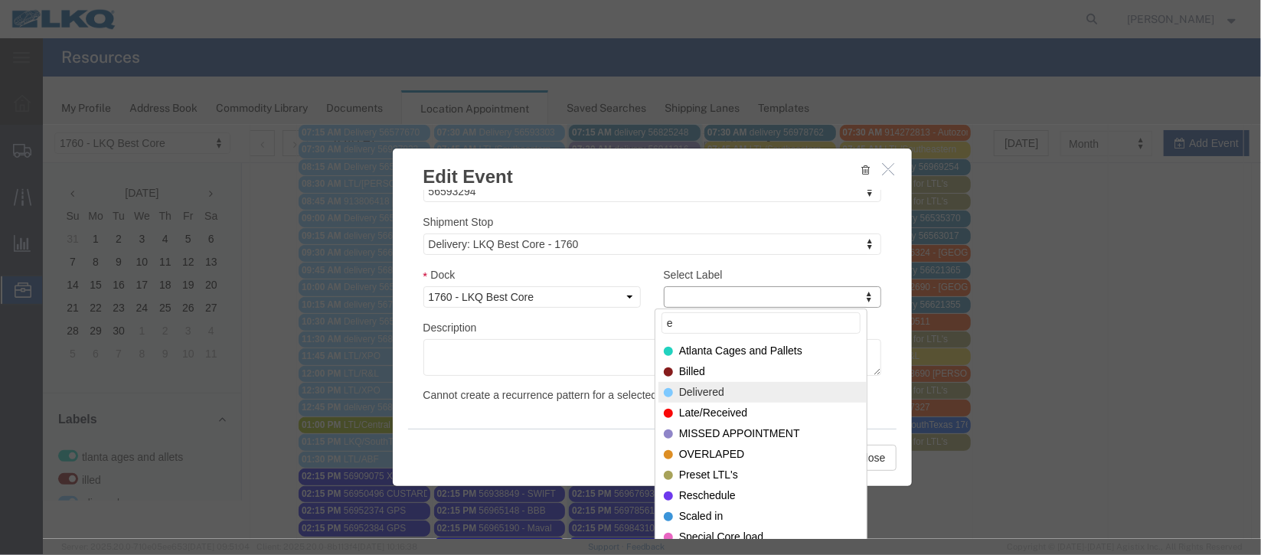
type input "e"
select select "40"
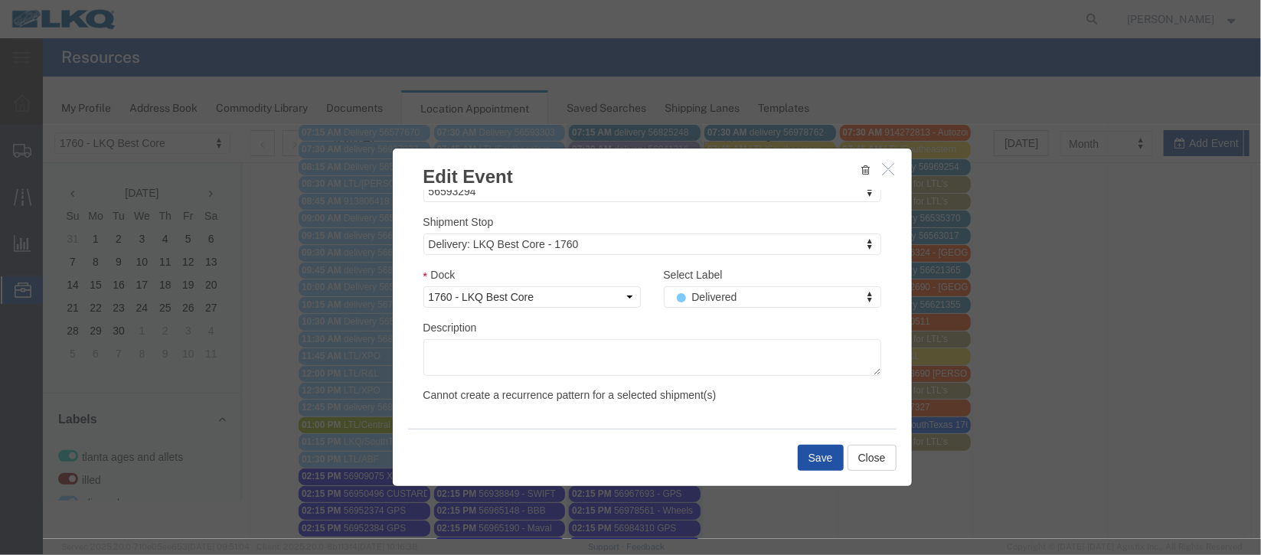
click at [818, 457] on button "Save" at bounding box center [820, 457] width 46 height 26
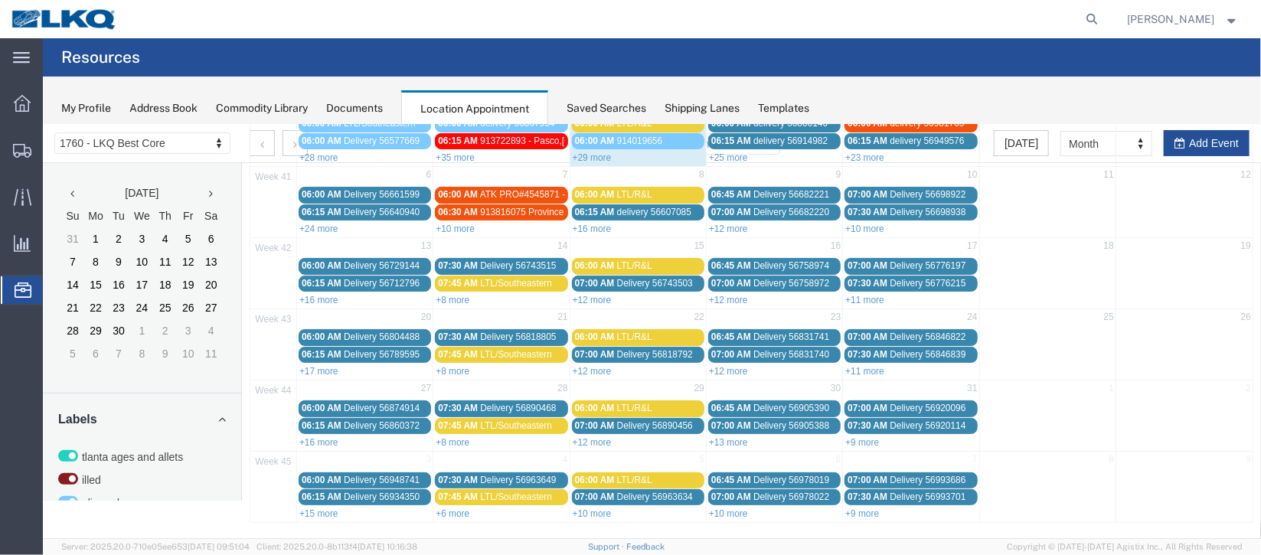
scroll to position [0, 0]
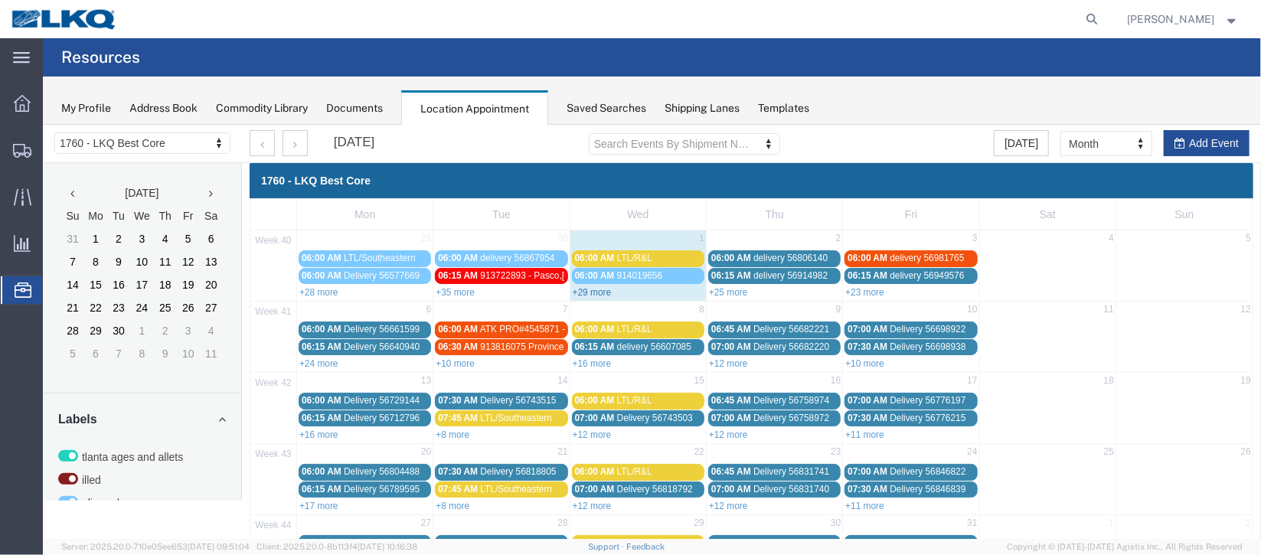
click at [587, 286] on link "+29 more" at bounding box center [591, 291] width 39 height 11
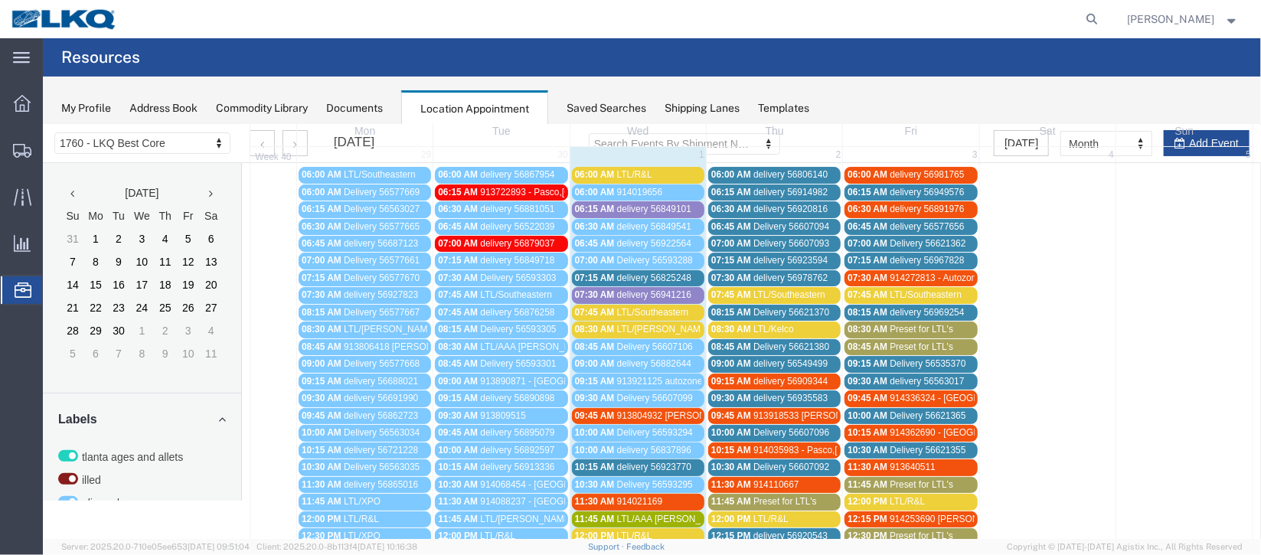
scroll to position [114, 0]
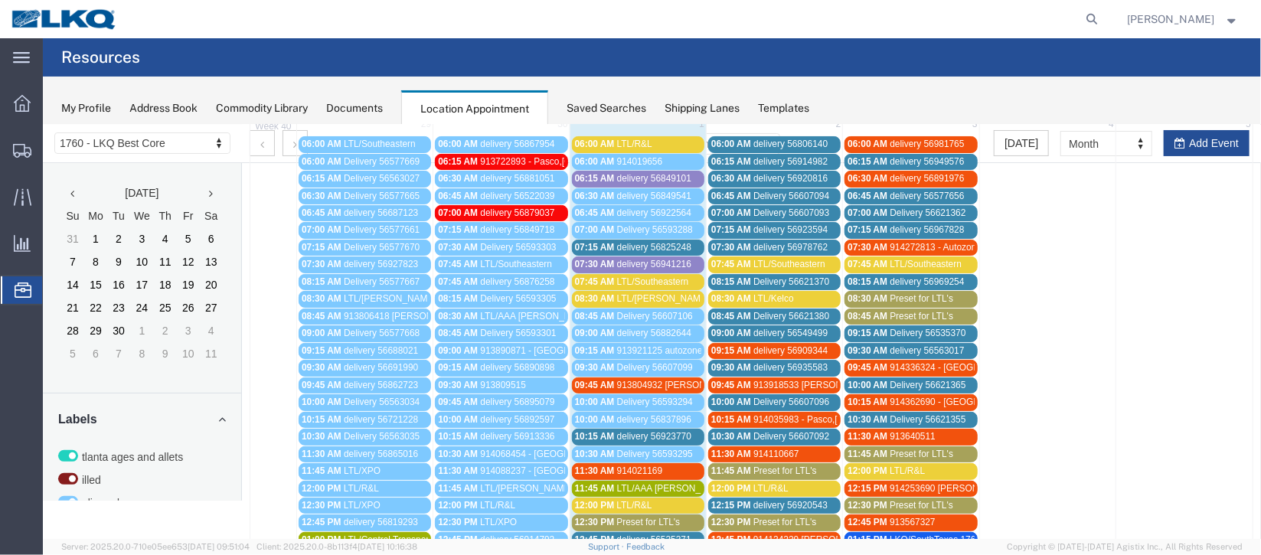
click at [638, 430] on span "delivery 56923770" at bounding box center [653, 435] width 74 height 11
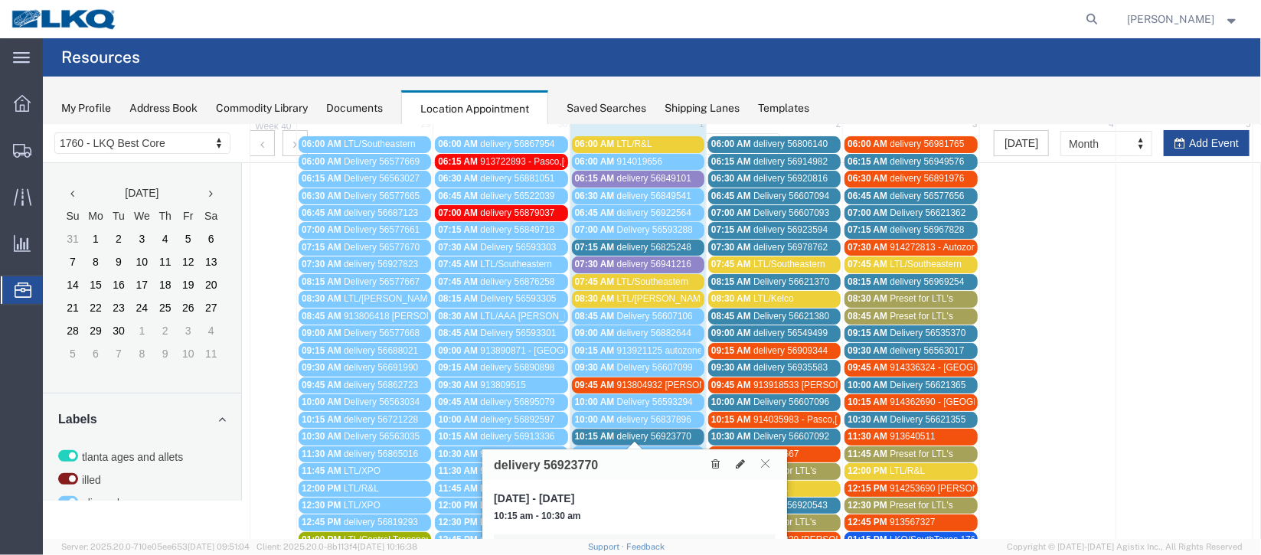
click at [769, 462] on icon at bounding box center [764, 462] width 8 height 9
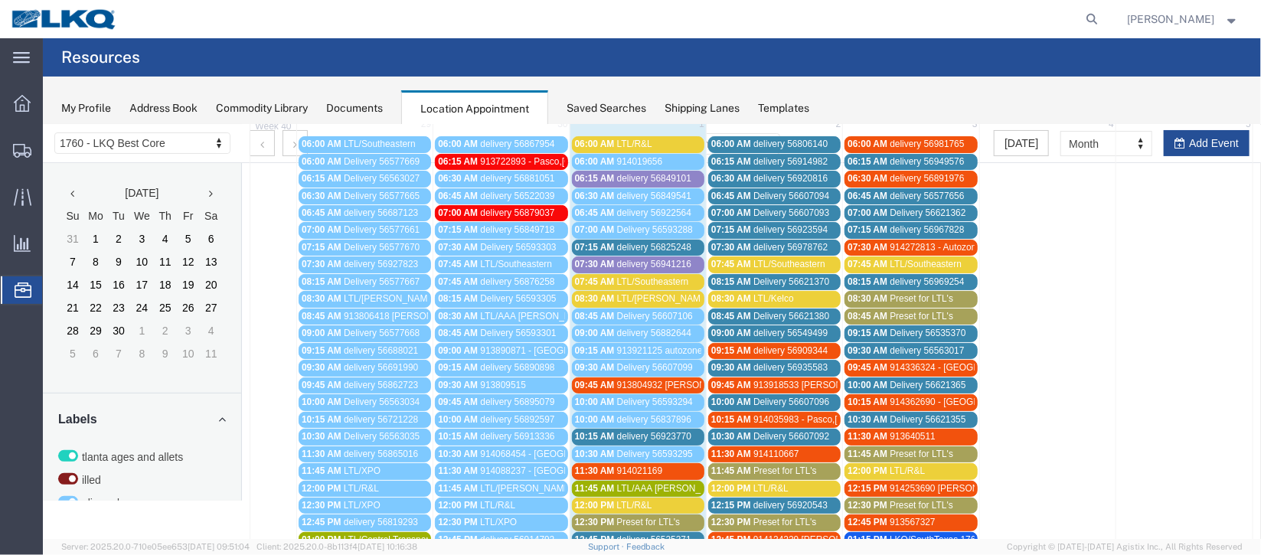
scroll to position [229, 0]
